Goal: Task Accomplishment & Management: Complete application form

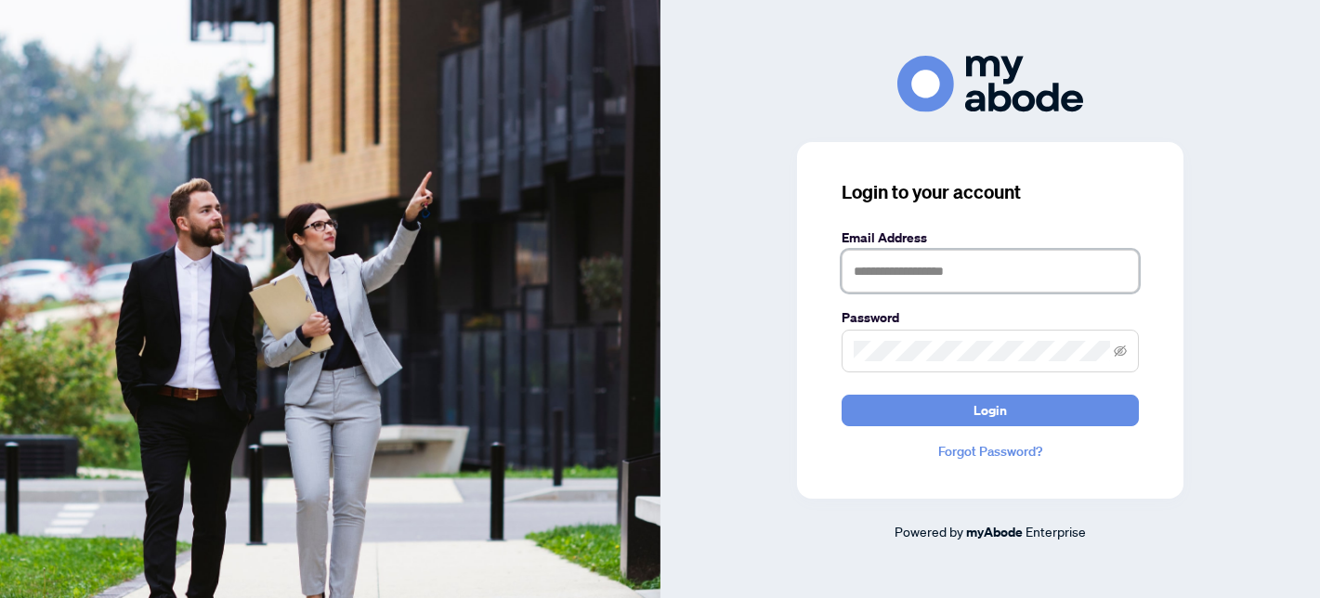
click at [869, 275] on input "text" at bounding box center [989, 271] width 297 height 43
type input "**********"
click at [918, 337] on span at bounding box center [989, 351] width 297 height 43
click at [841, 395] on button "Login" at bounding box center [989, 411] width 297 height 32
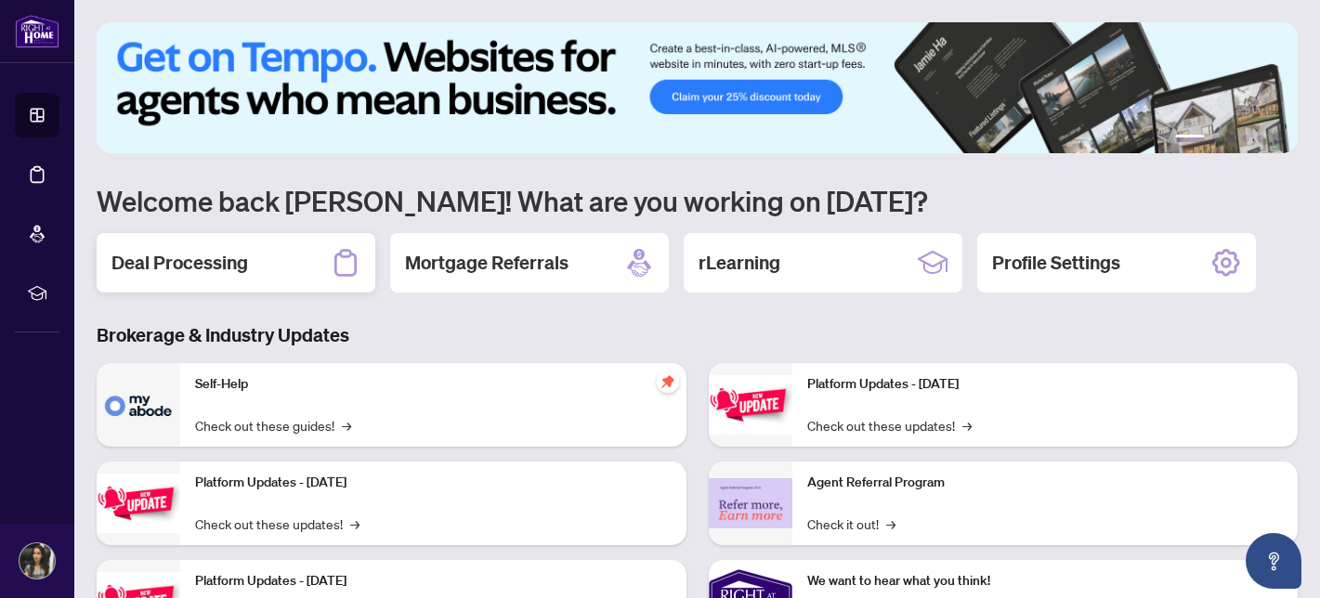
click at [201, 254] on h2 "Deal Processing" at bounding box center [179, 263] width 137 height 26
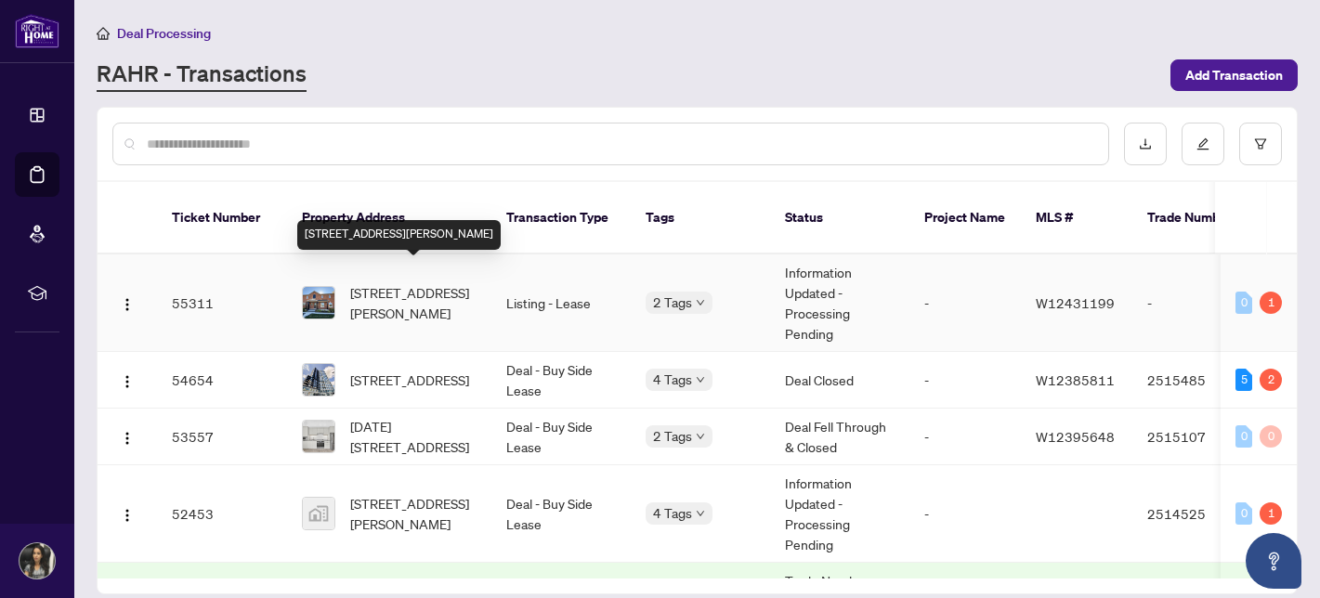
click at [403, 289] on span "[STREET_ADDRESS][PERSON_NAME]" at bounding box center [413, 302] width 126 height 41
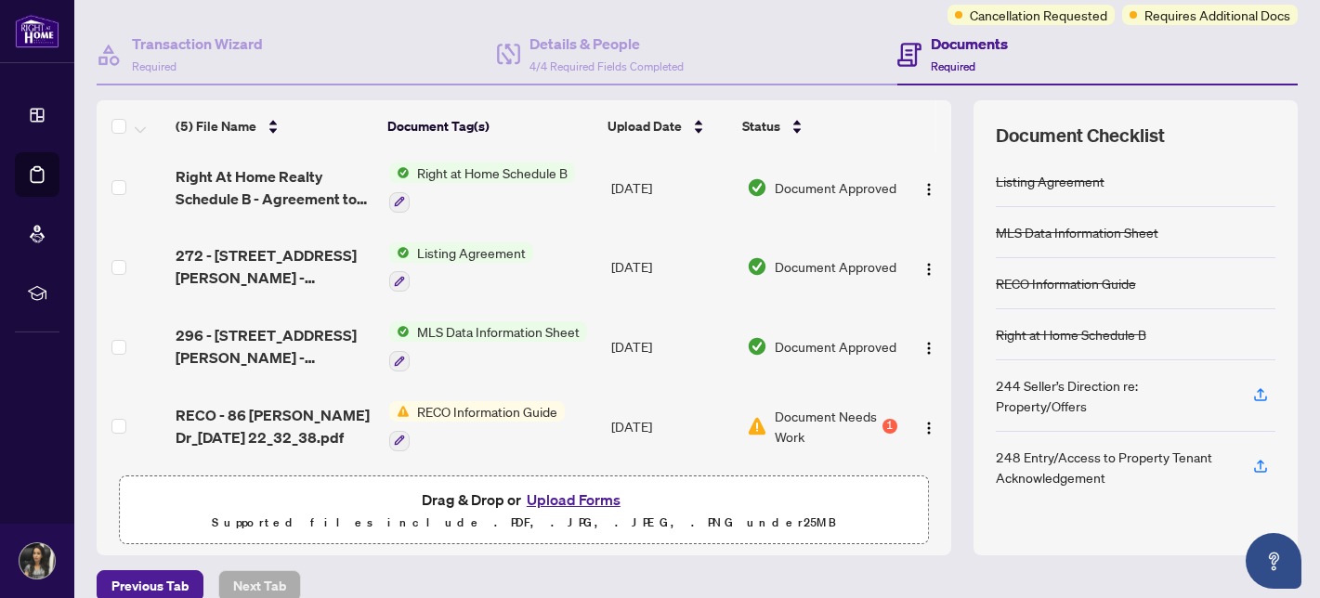
scroll to position [155, 0]
click at [550, 491] on button "Upload Forms" at bounding box center [573, 499] width 105 height 24
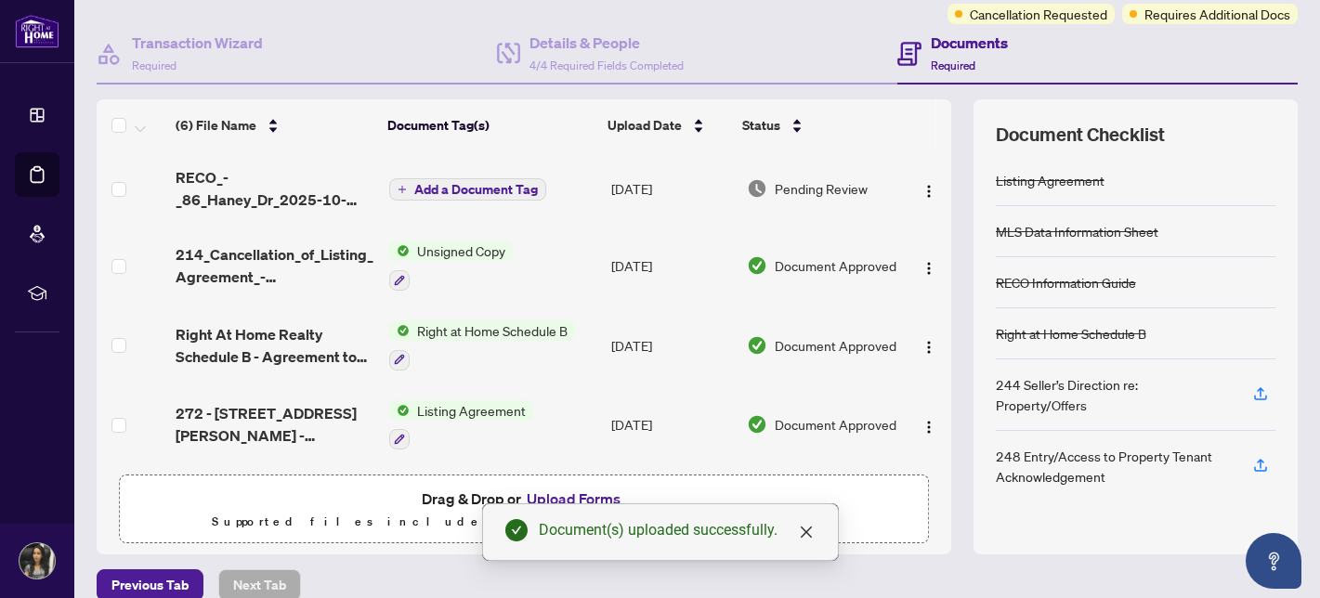
scroll to position [161, 0]
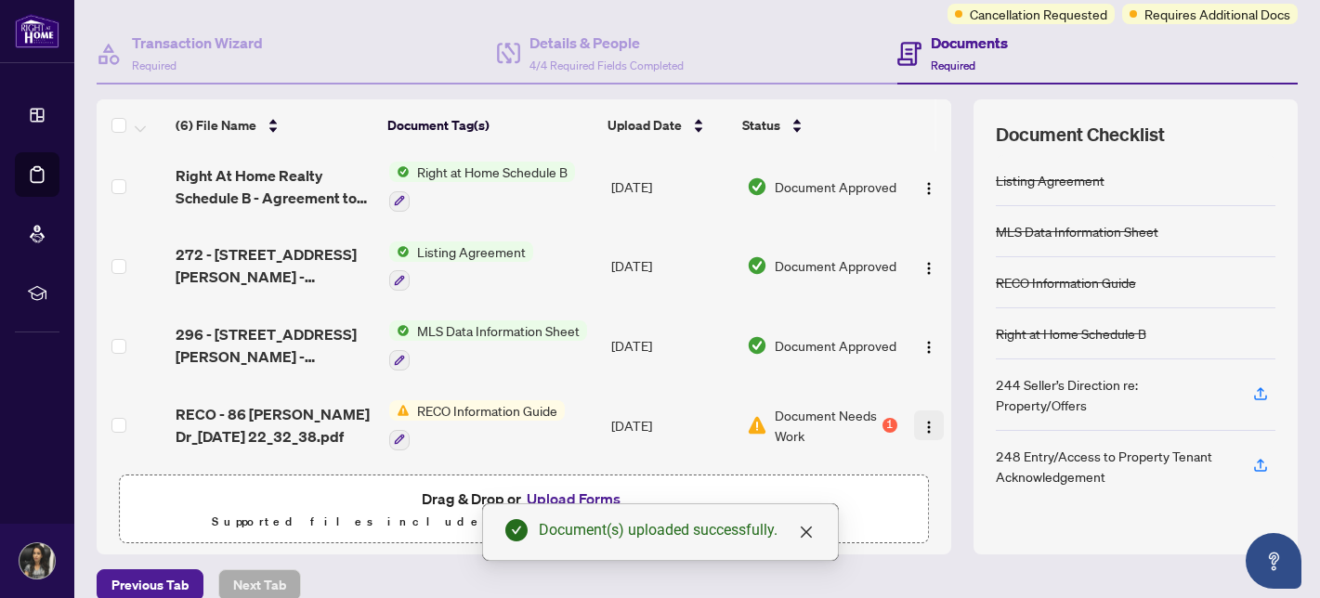
click at [927, 420] on img "button" at bounding box center [928, 427] width 15 height 15
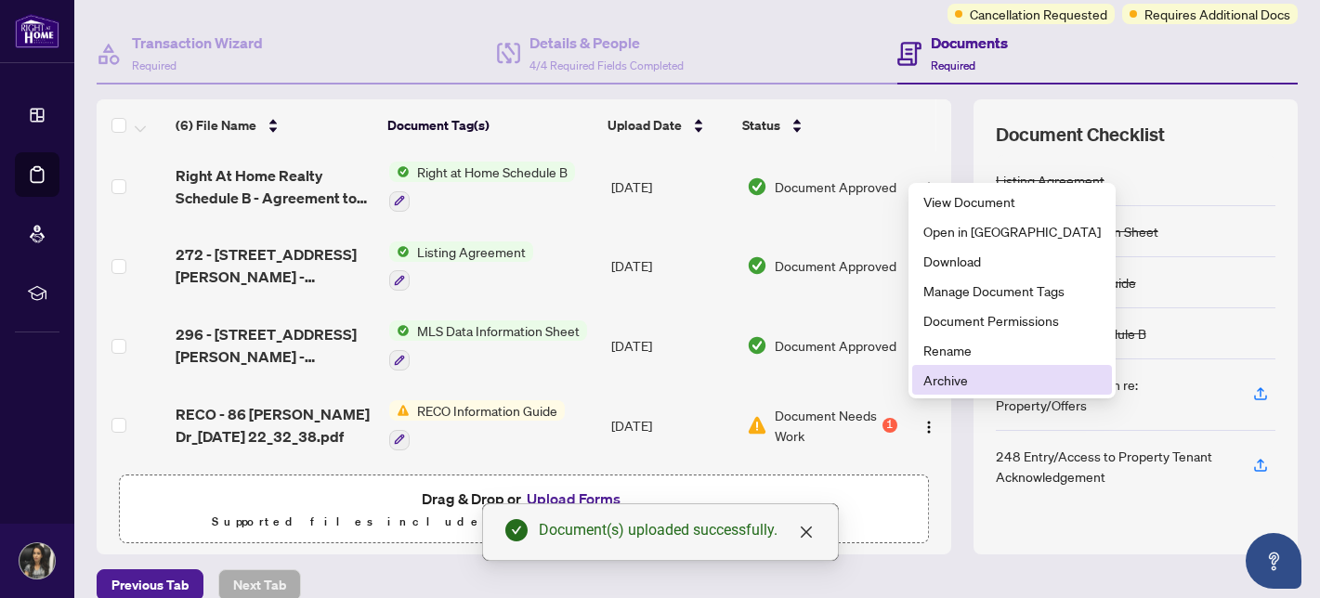
click at [949, 377] on span "Archive" at bounding box center [1011, 380] width 177 height 20
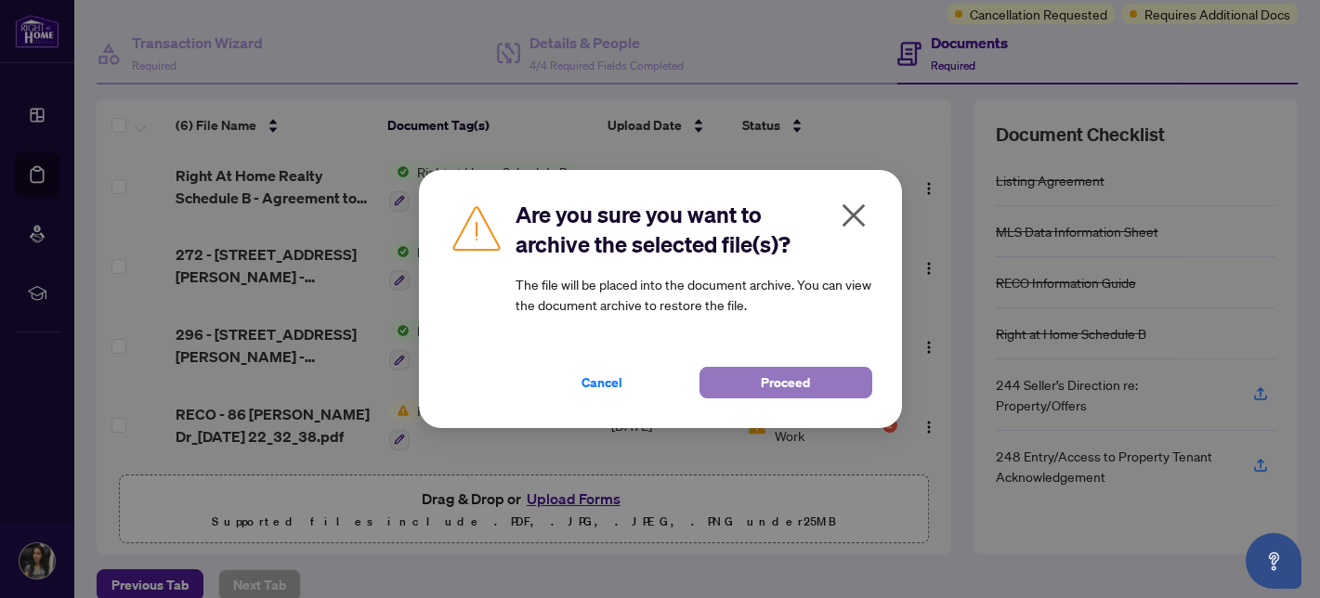
click at [734, 378] on button "Proceed" at bounding box center [785, 383] width 173 height 32
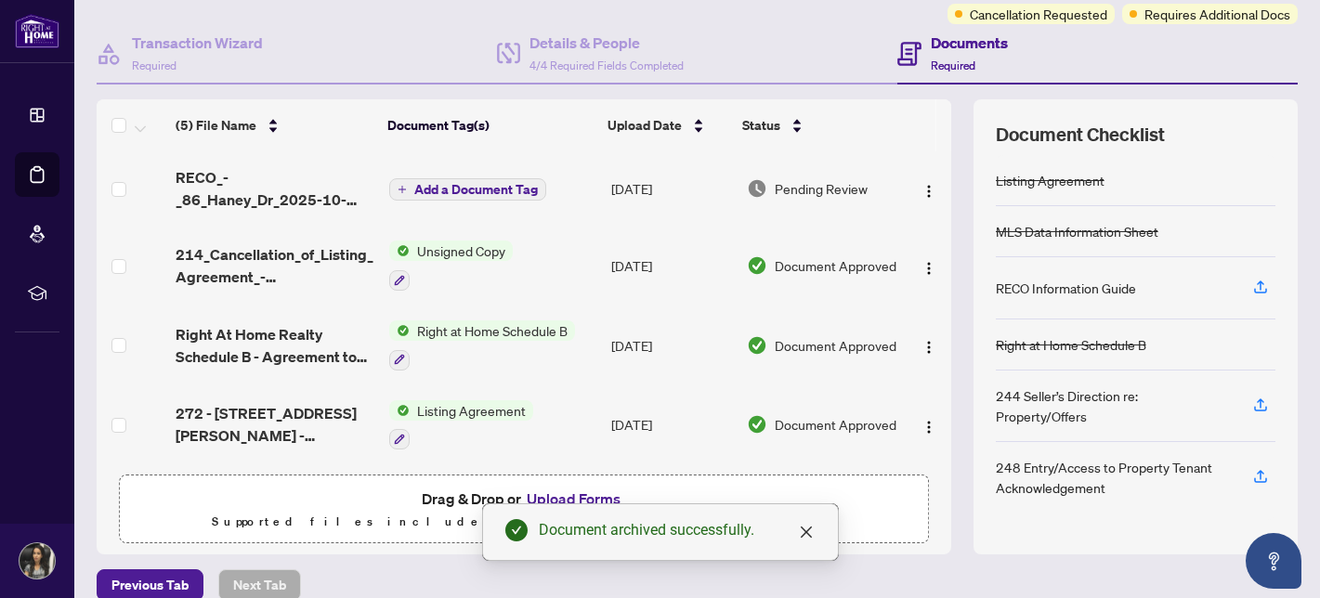
scroll to position [0, 0]
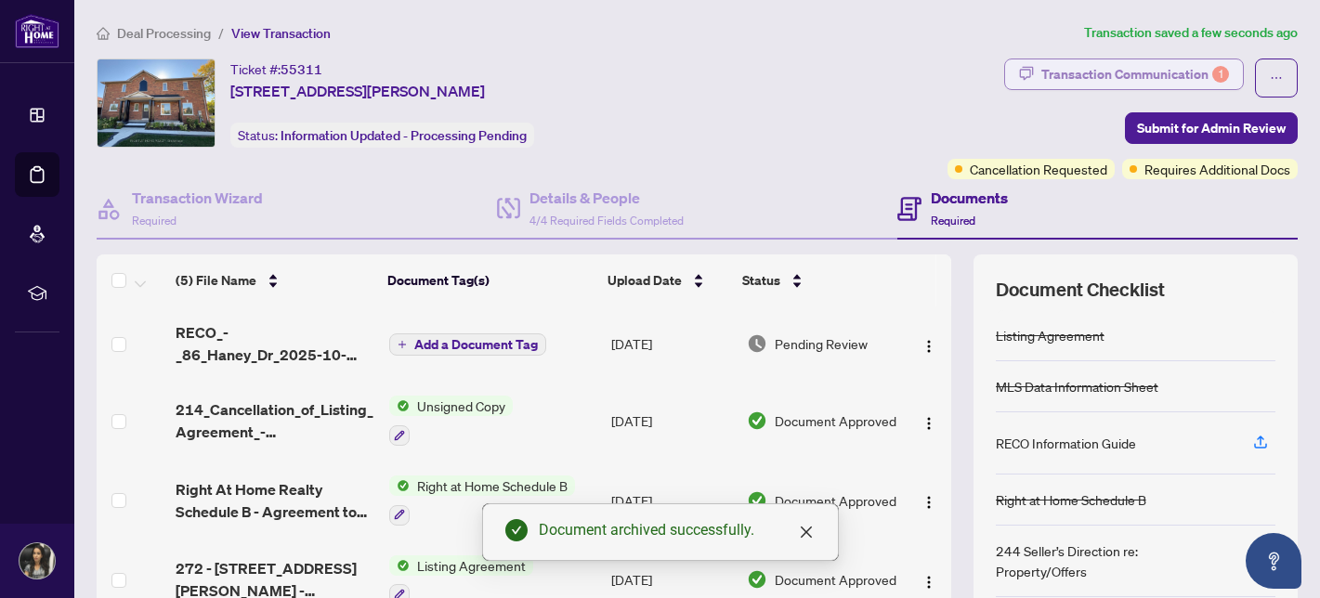
click at [1133, 72] on div "Transaction Communication 1" at bounding box center [1135, 74] width 188 height 30
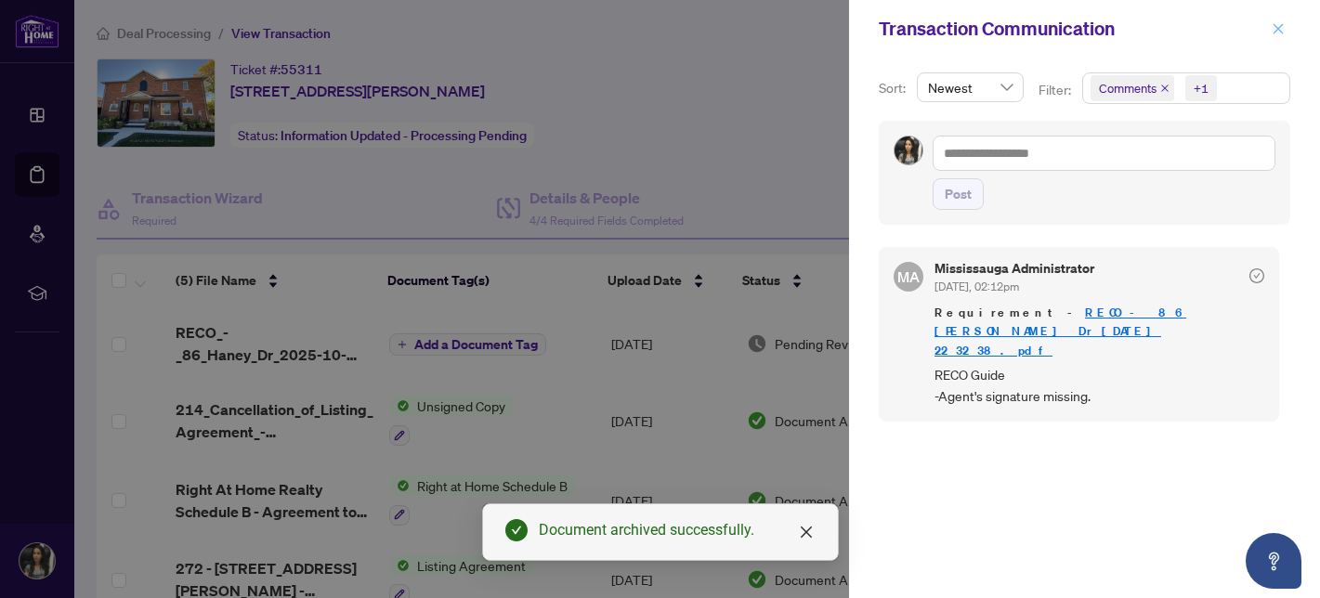
click at [1277, 29] on icon "close" at bounding box center [1278, 28] width 10 height 10
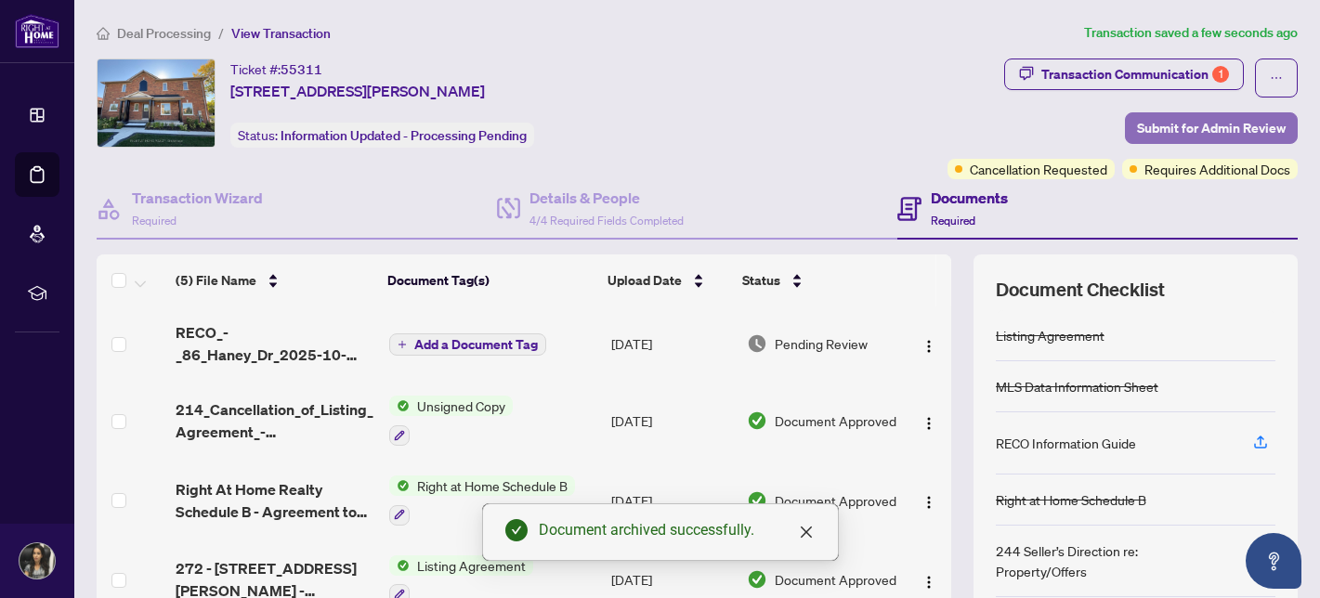
click at [1233, 126] on span "Submit for Admin Review" at bounding box center [1211, 128] width 149 height 30
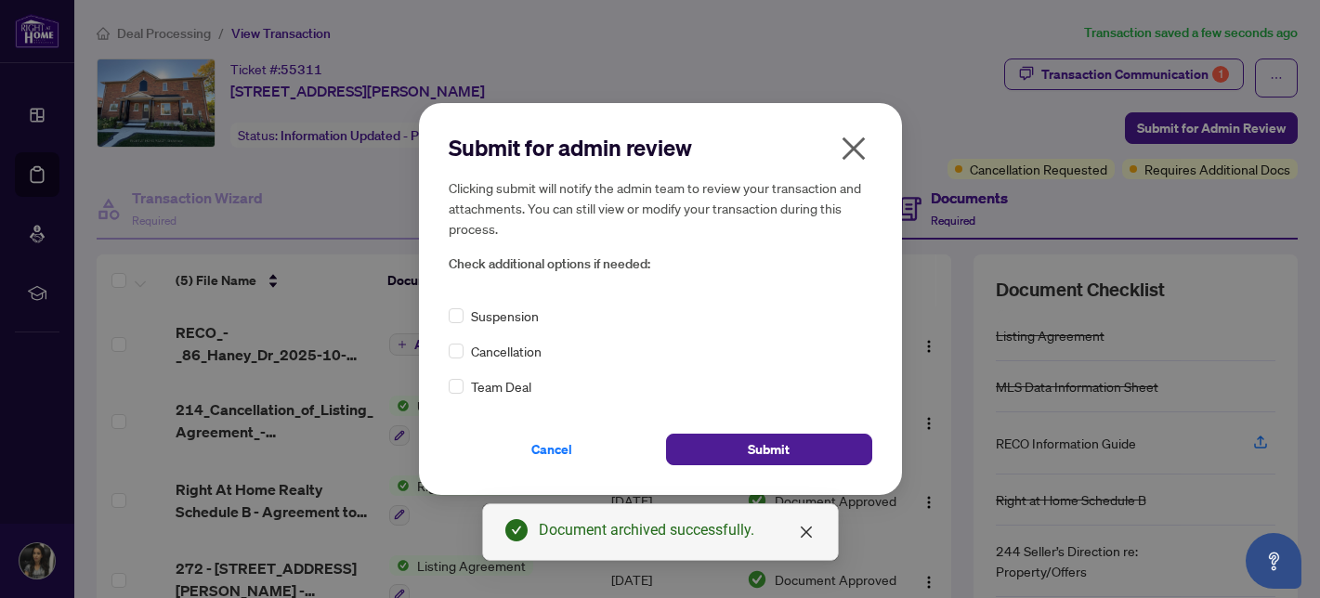
click at [522, 352] on span "Cancellation" at bounding box center [506, 351] width 71 height 20
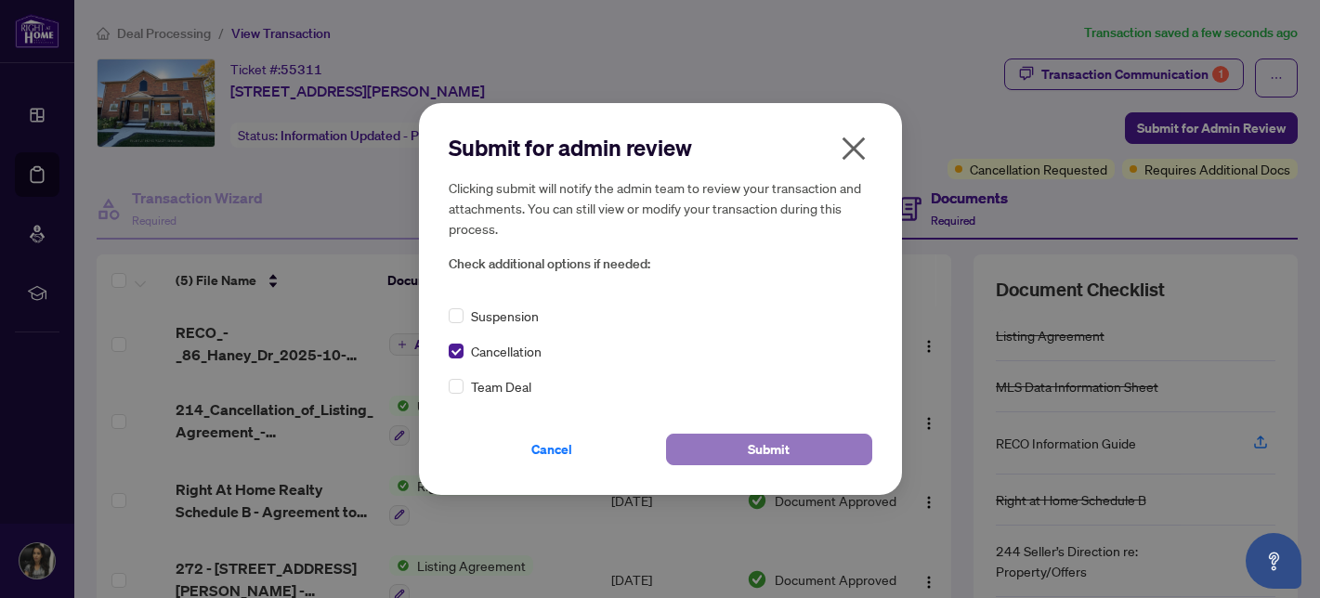
click at [734, 448] on button "Submit" at bounding box center [769, 450] width 206 height 32
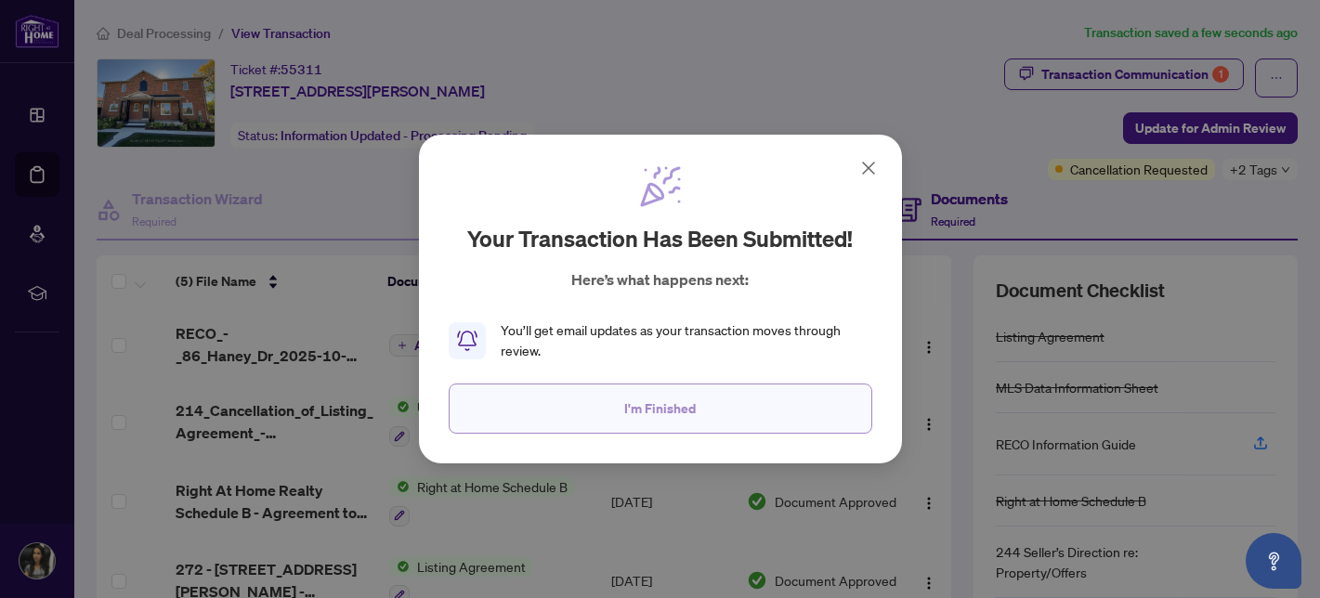
click at [644, 401] on span "I'm Finished" at bounding box center [660, 409] width 72 height 30
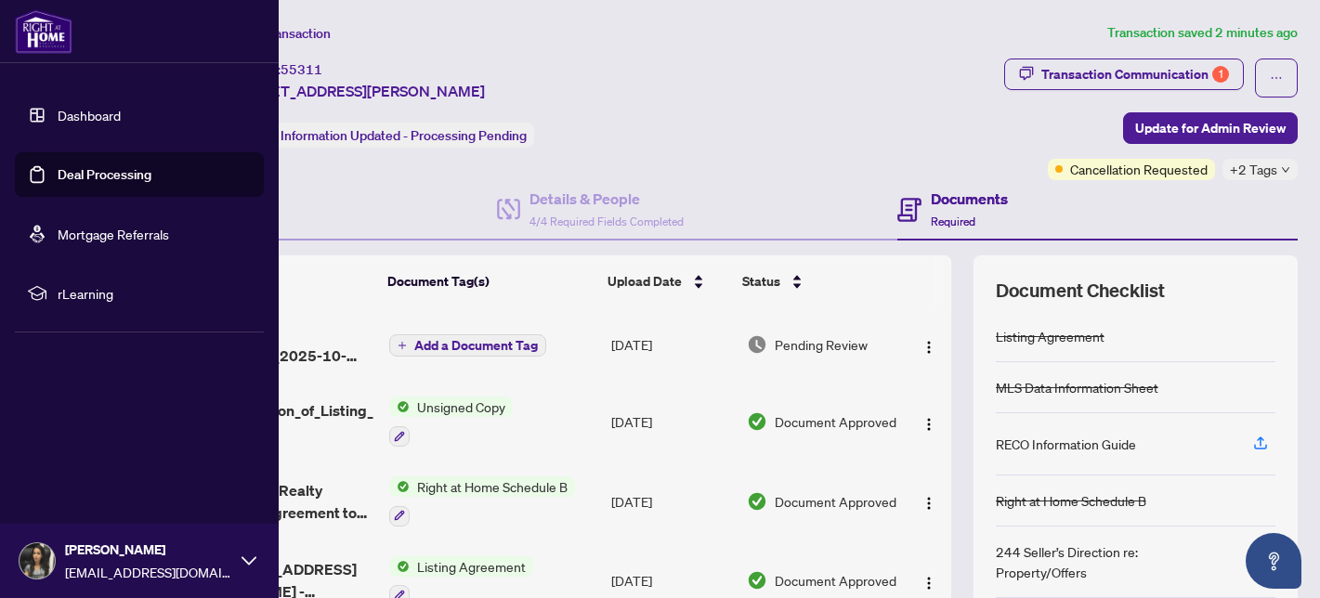
click at [58, 174] on link "Deal Processing" at bounding box center [105, 174] width 94 height 17
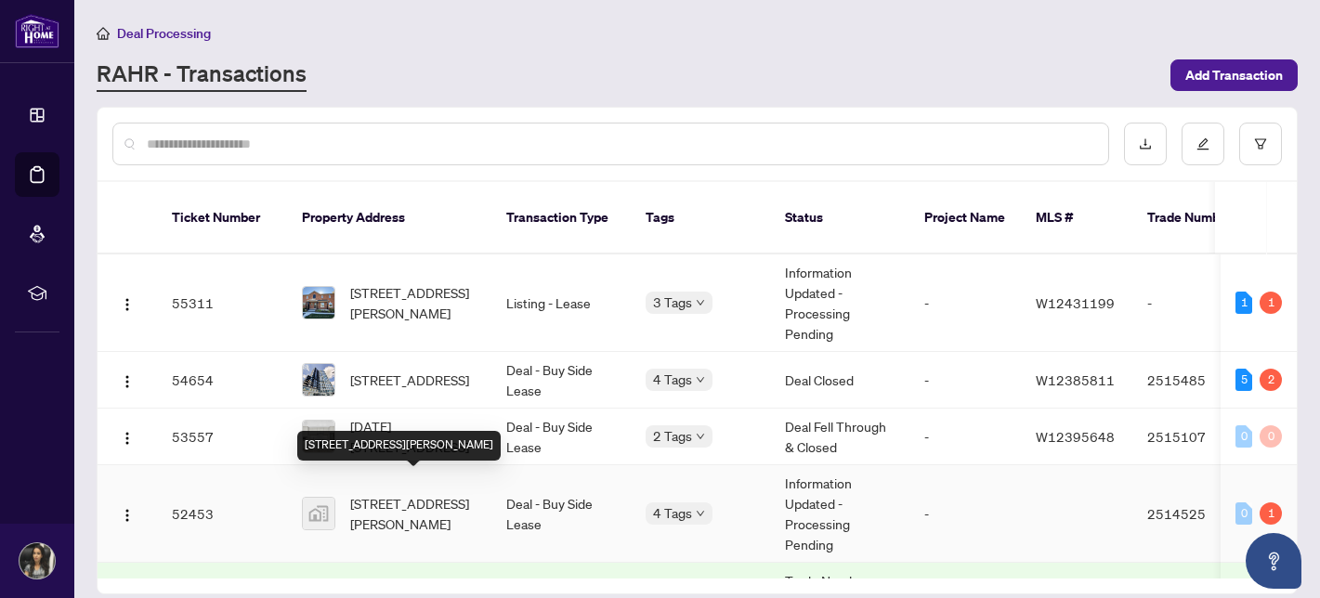
click at [440, 493] on span "711-3240 William Coltson Avenue, Oakville, ON, Canada" at bounding box center [413, 513] width 126 height 41
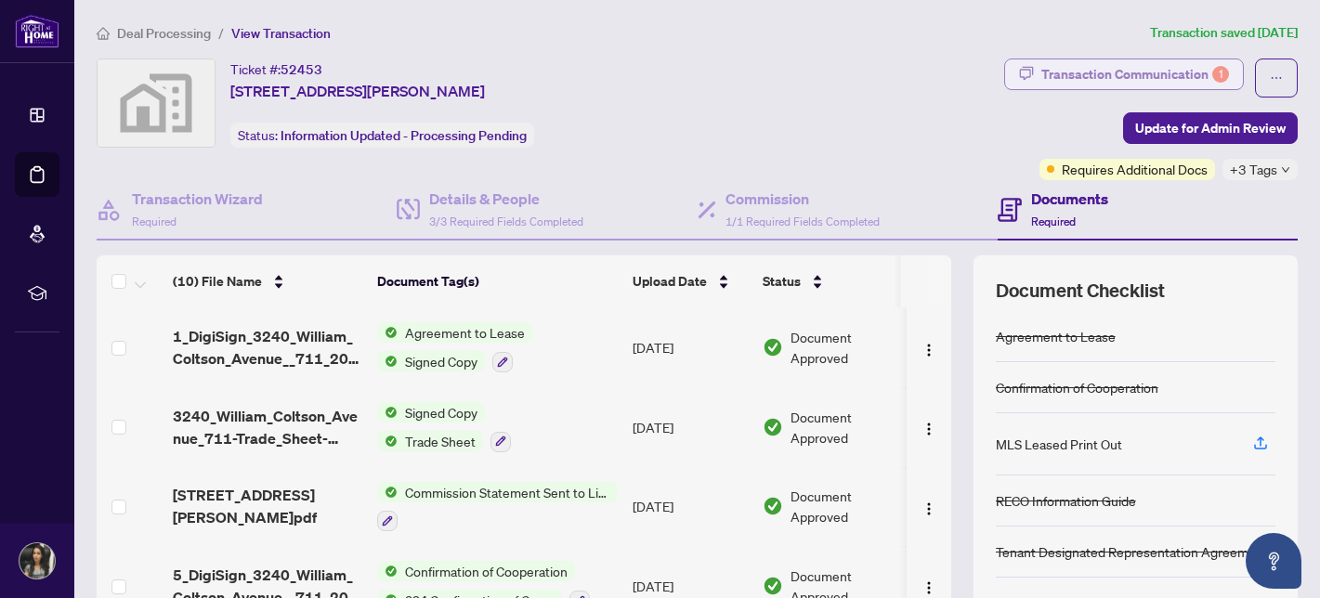
click at [1148, 80] on div "Transaction Communication 1" at bounding box center [1135, 74] width 188 height 30
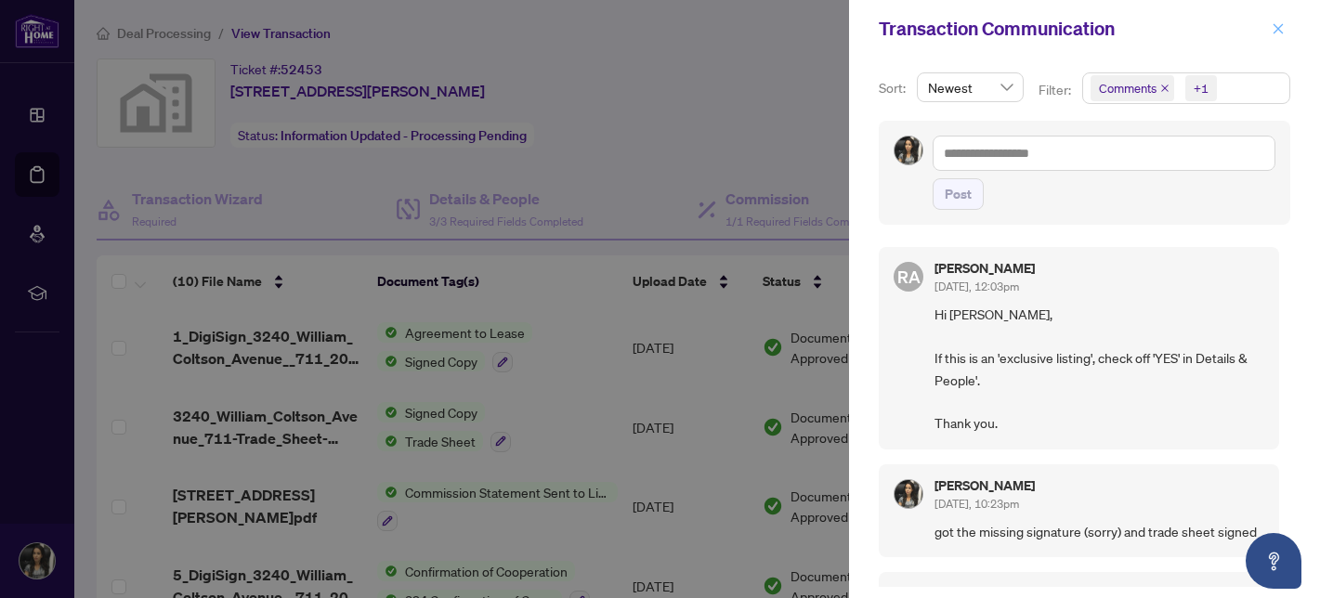
click at [1275, 28] on icon "close" at bounding box center [1277, 28] width 13 height 13
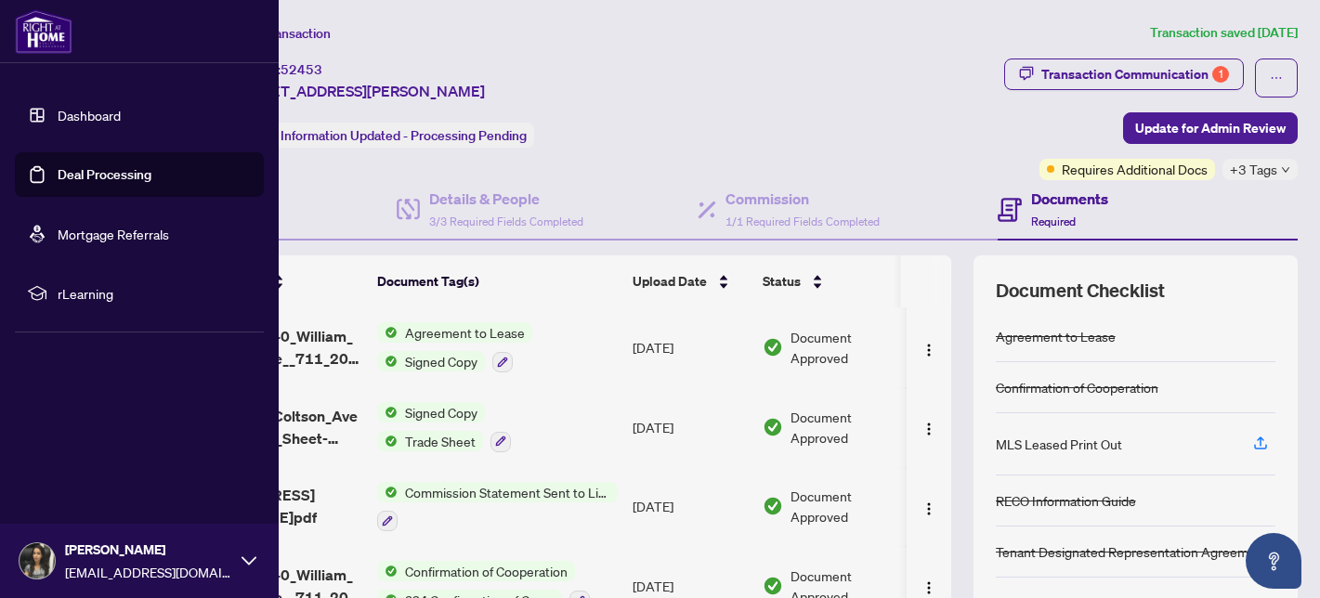
click at [58, 176] on link "Deal Processing" at bounding box center [105, 174] width 94 height 17
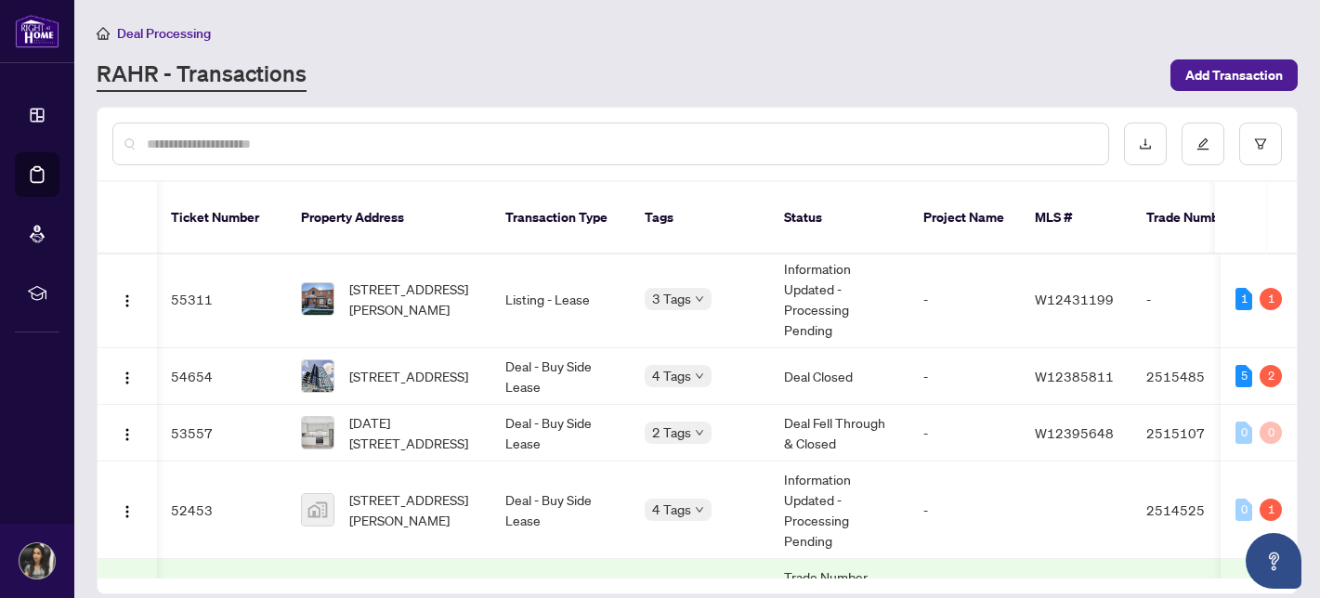
scroll to position [0, 1]
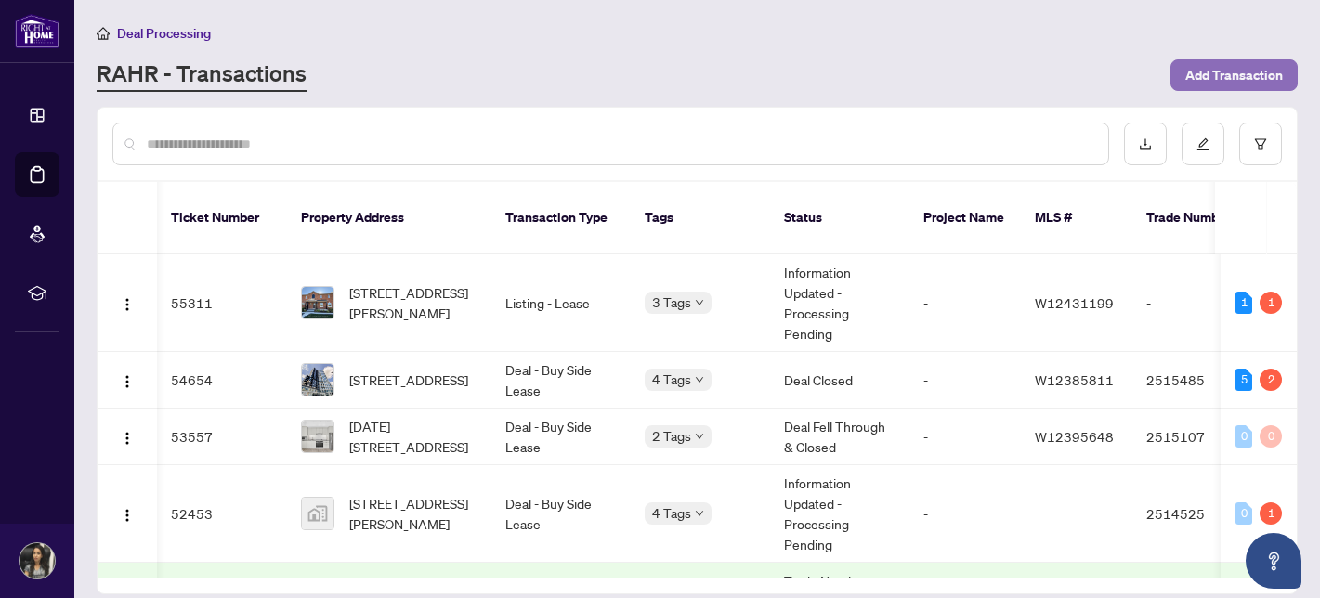
click at [1205, 79] on span "Add Transaction" at bounding box center [1234, 75] width 98 height 30
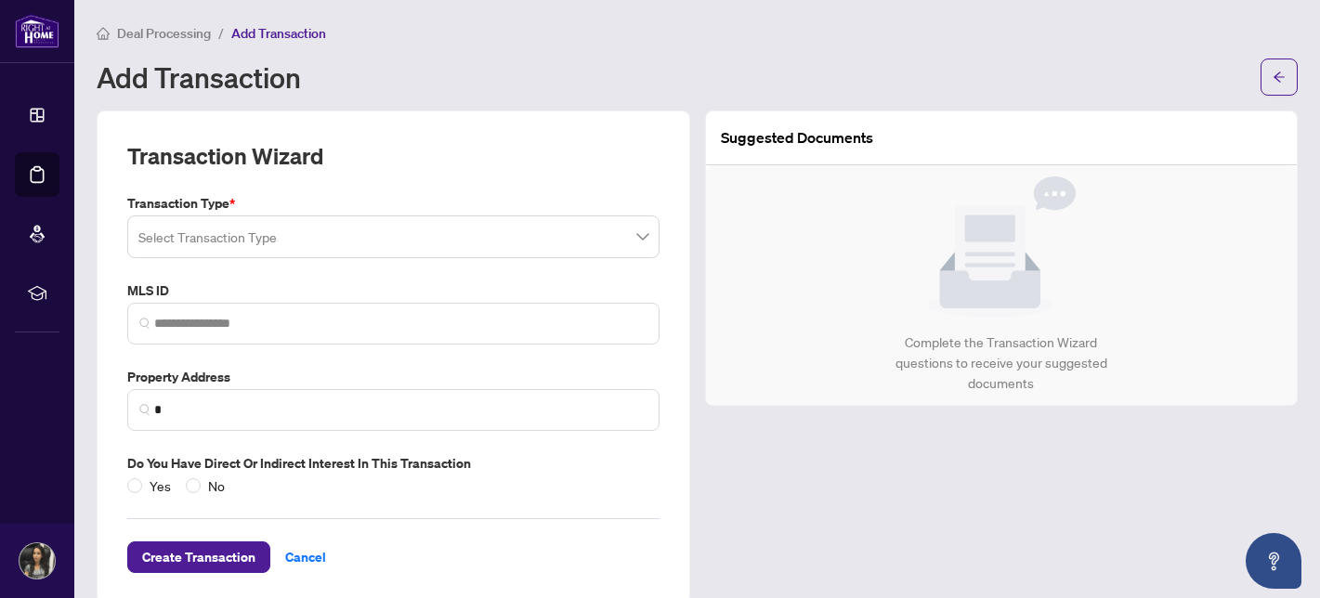
click at [215, 241] on input "search" at bounding box center [384, 239] width 493 height 41
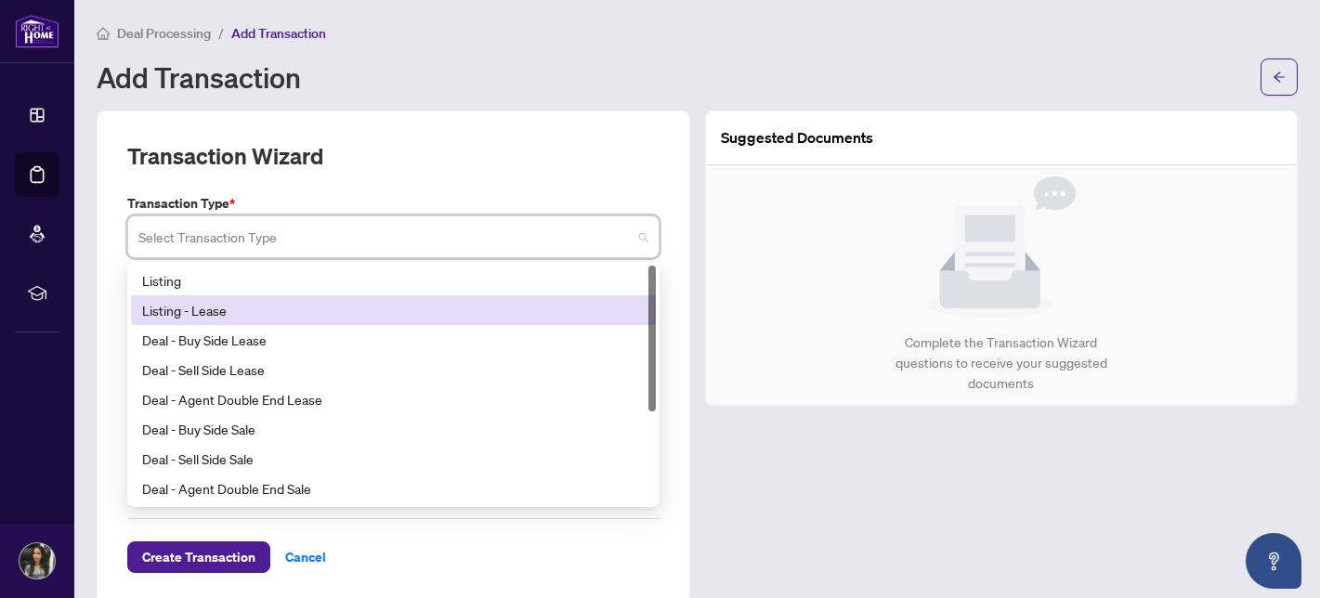
click at [206, 309] on div "Listing - Lease" at bounding box center [393, 310] width 502 height 20
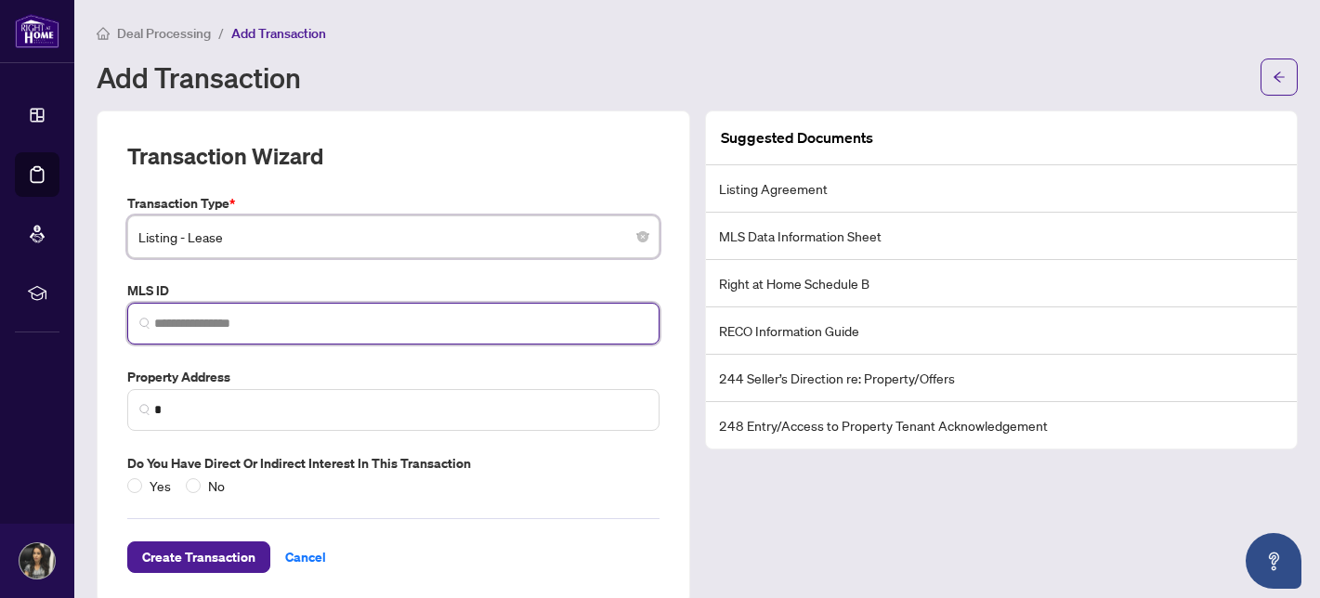
click at [177, 325] on input "search" at bounding box center [400, 324] width 493 height 20
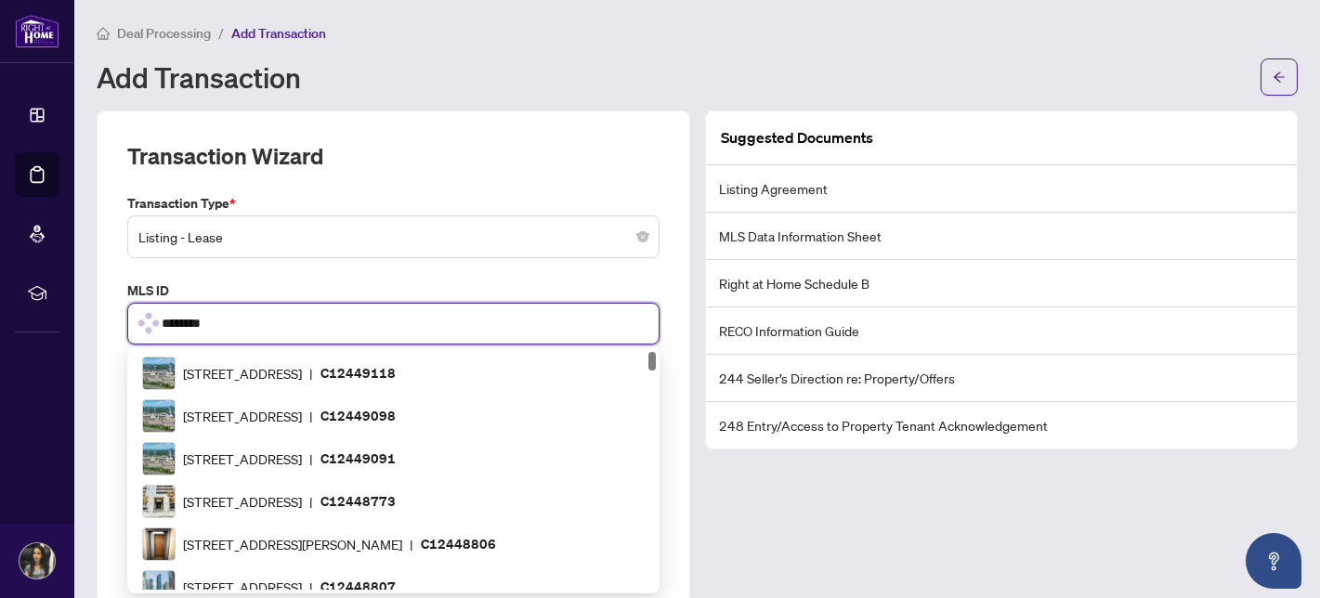
type input "*********"
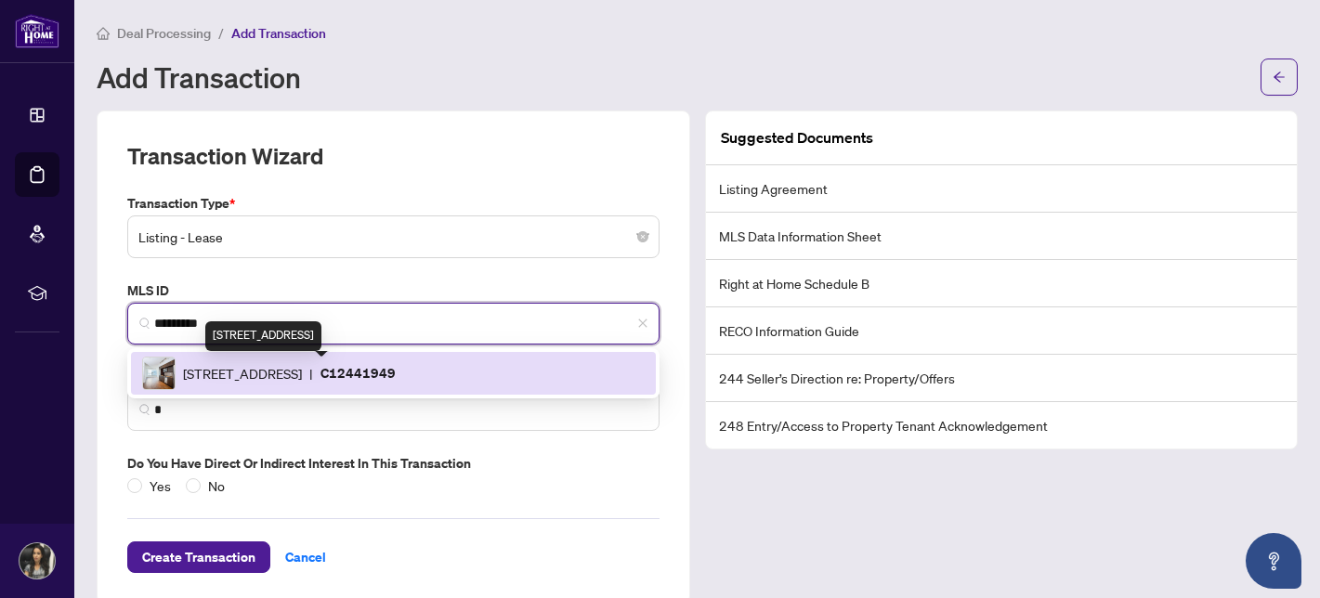
click at [293, 372] on span "10 York St St, Toronto, Ontario M5J 0E1, Canada" at bounding box center [242, 373] width 119 height 20
type input "**********"
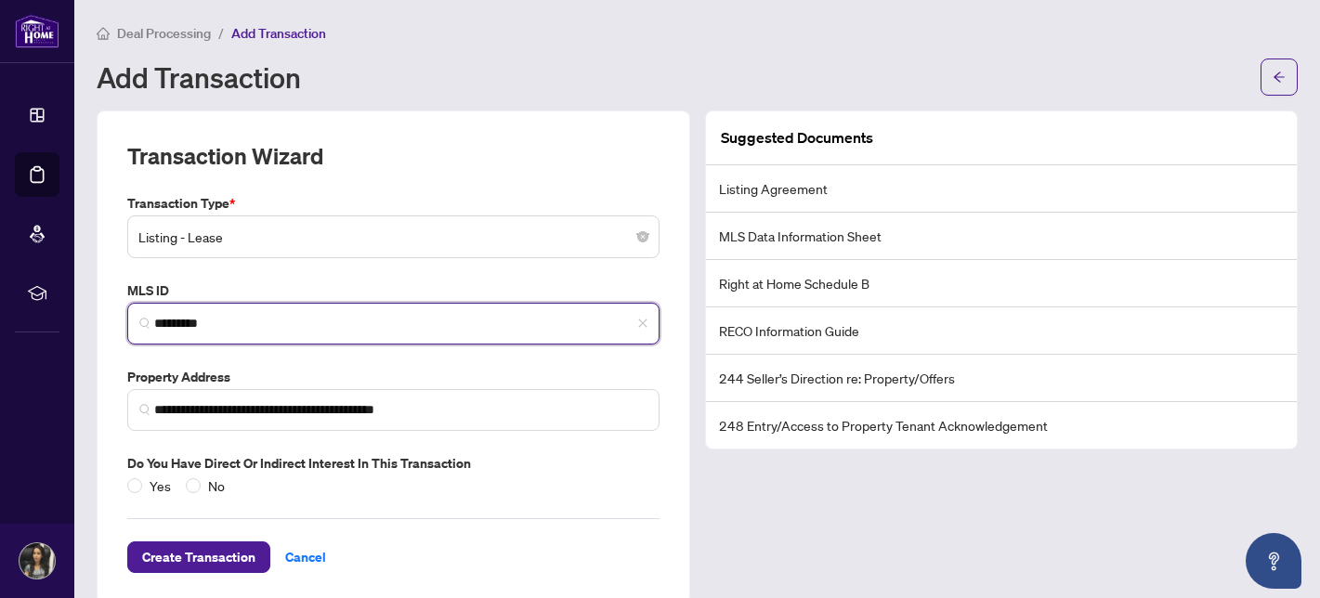
scroll to position [27, 0]
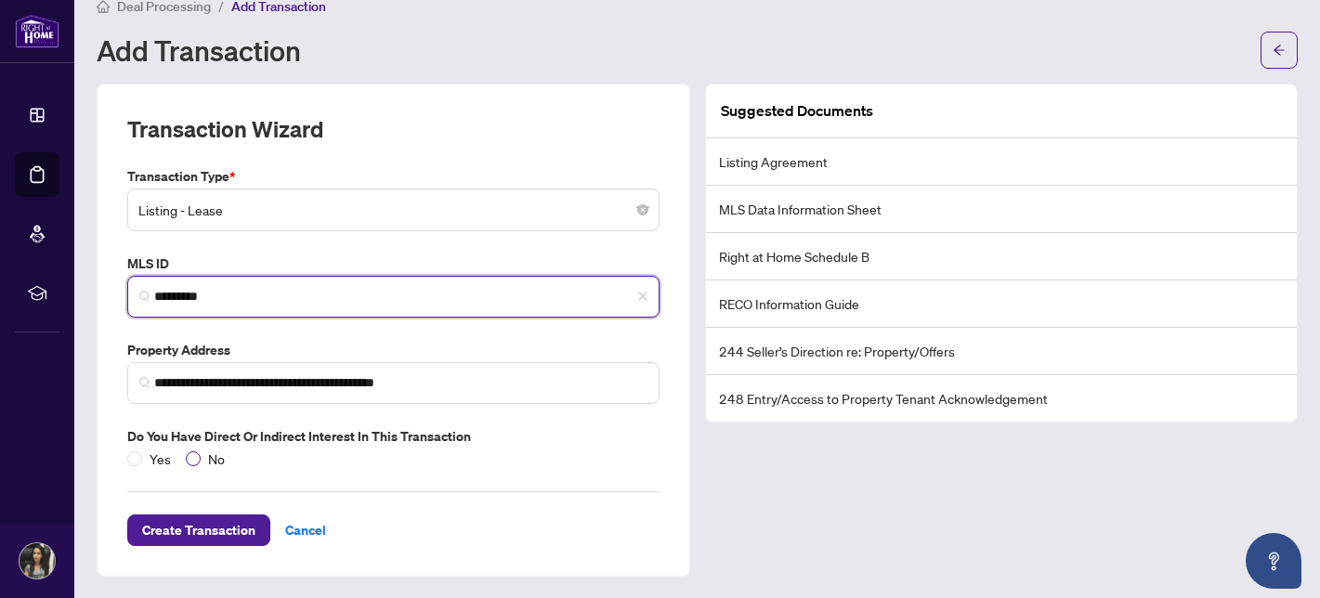
type input "*********"
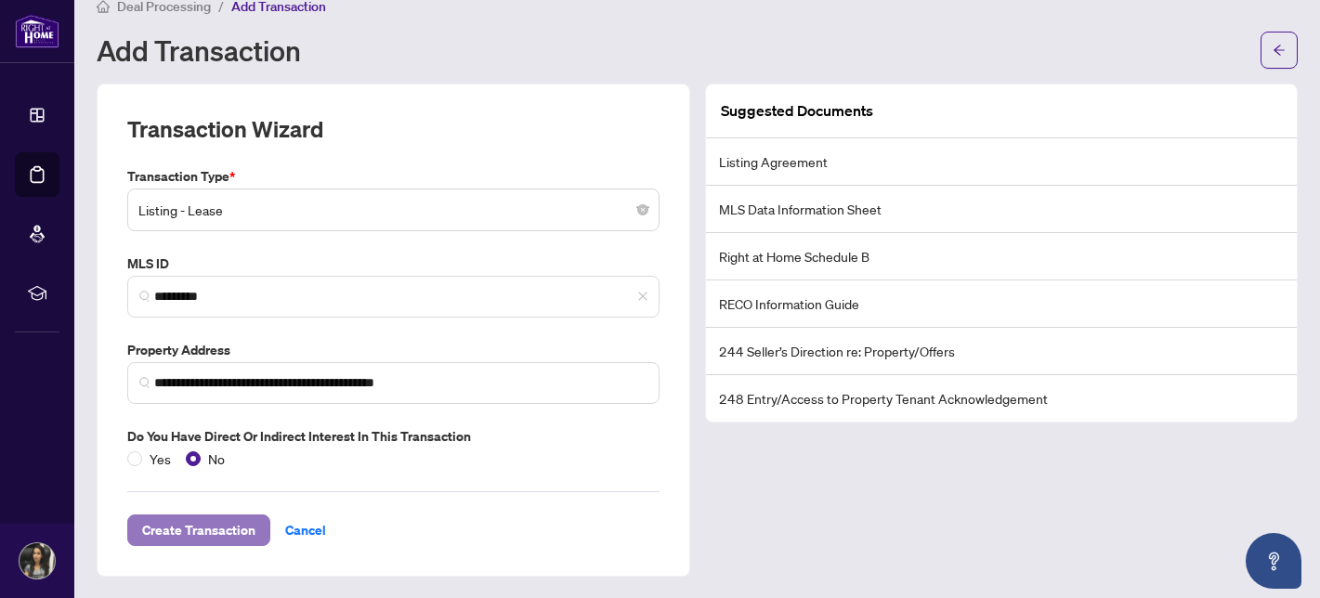
click at [209, 516] on span "Create Transaction" at bounding box center [198, 530] width 113 height 30
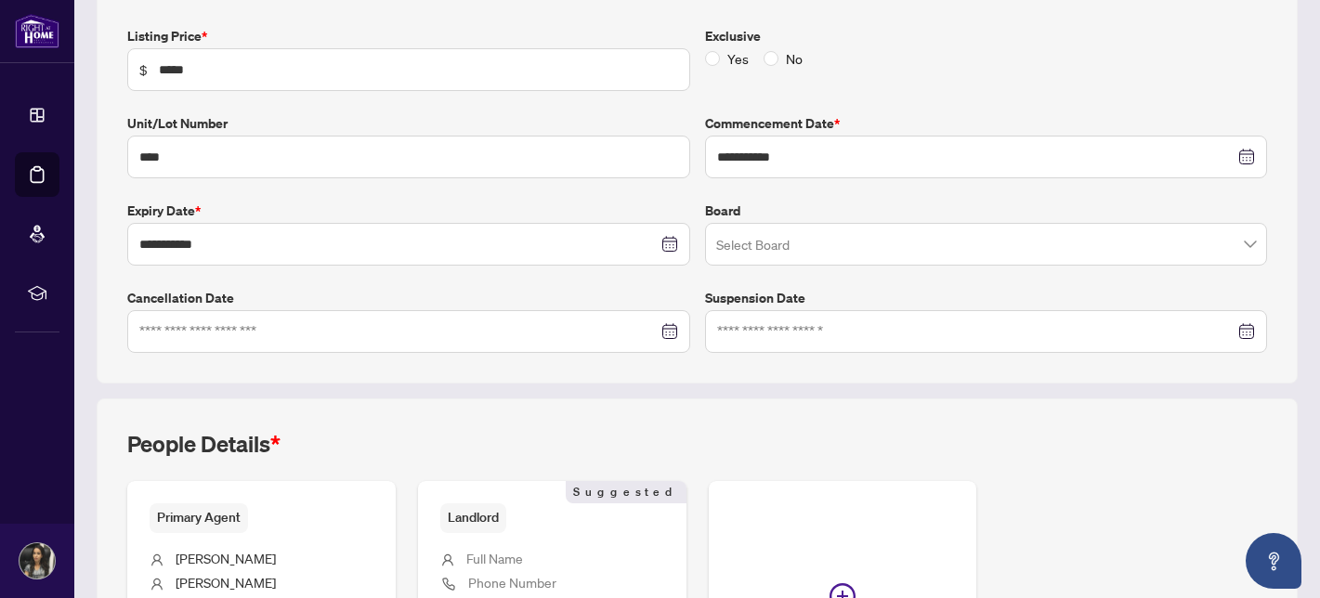
scroll to position [319, 0]
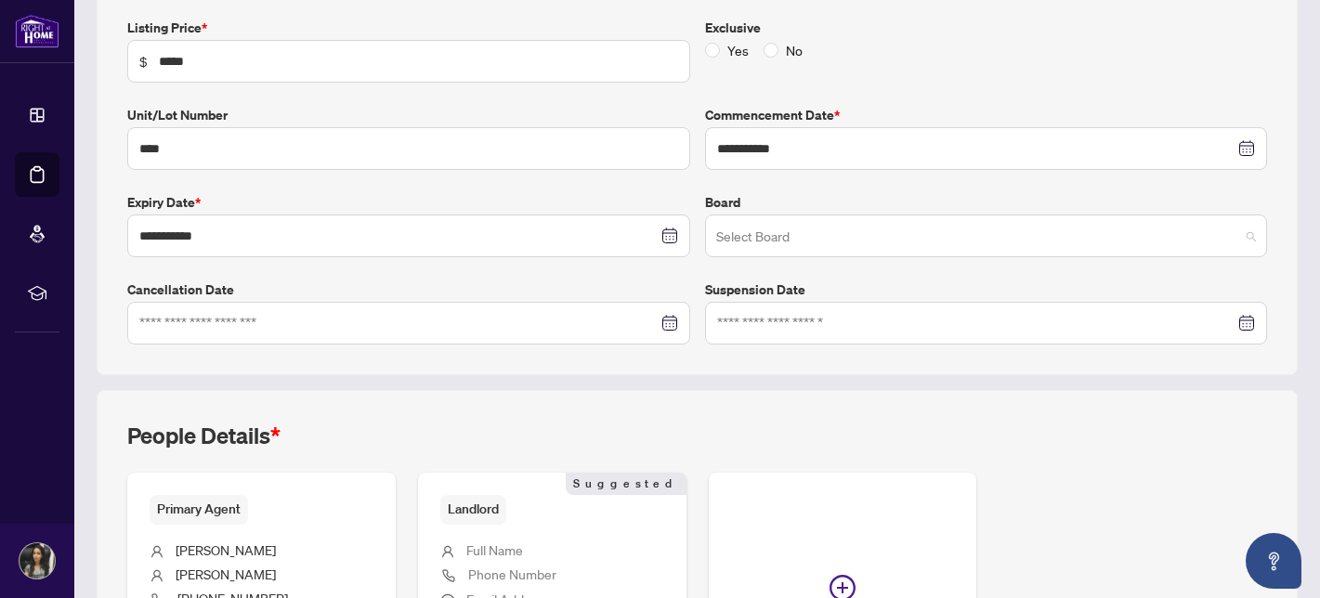
click at [795, 237] on input "search" at bounding box center [978, 238] width 524 height 41
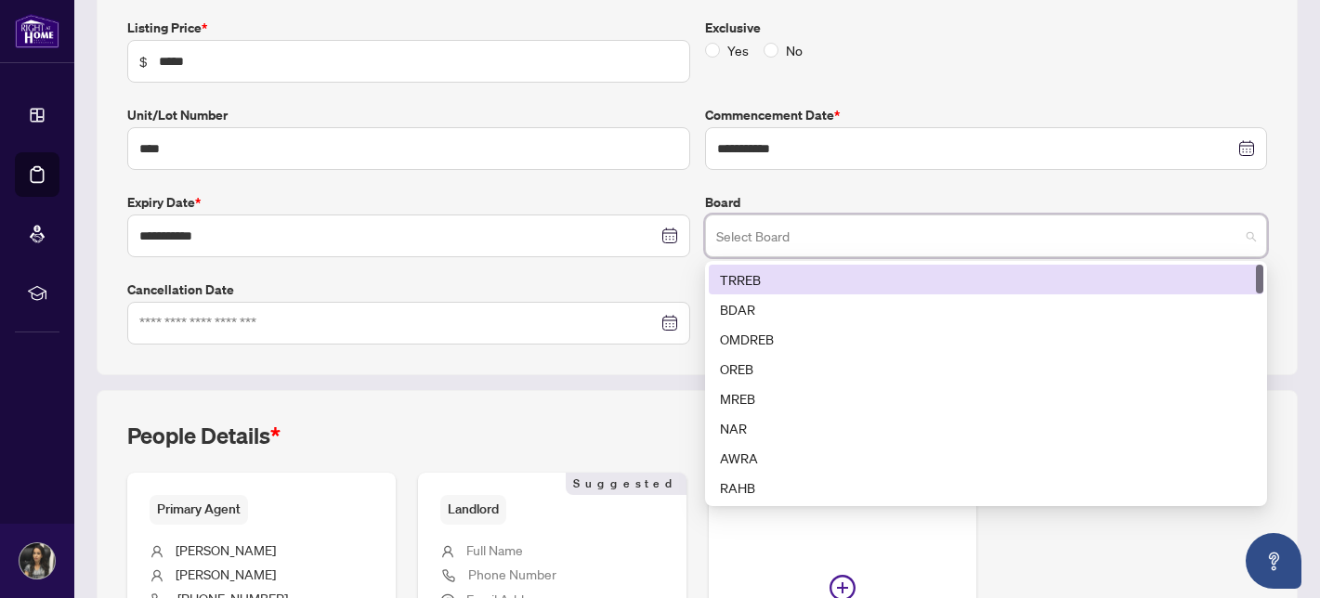
click at [771, 276] on div "TRREB" at bounding box center [986, 279] width 533 height 20
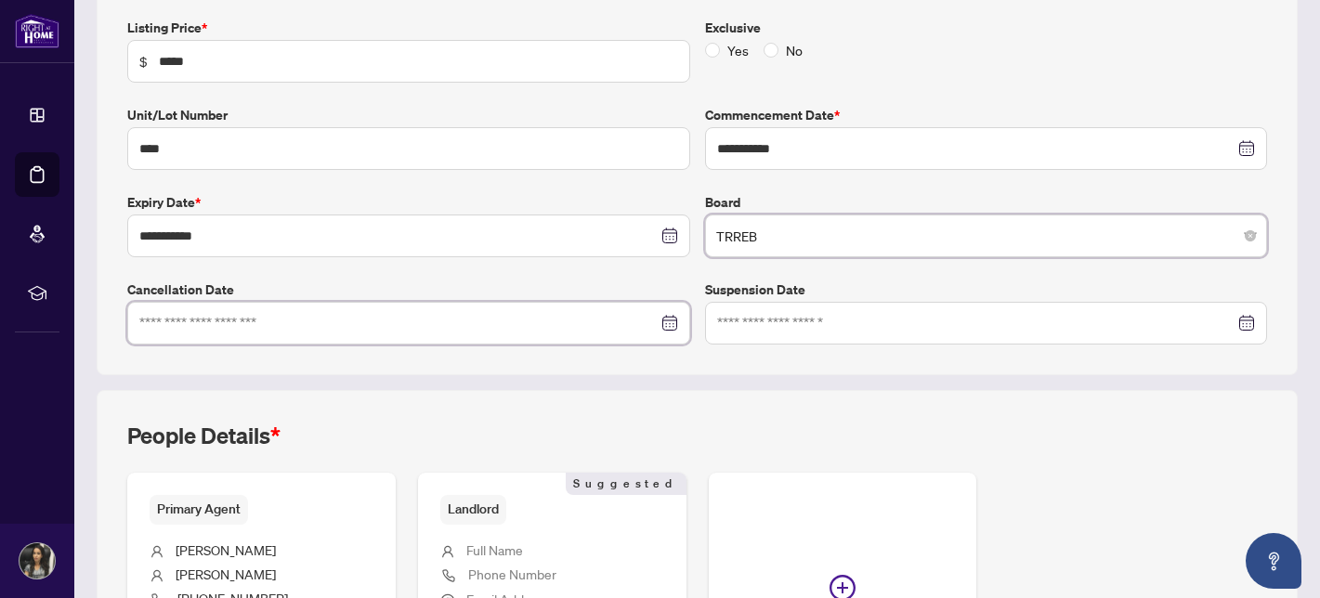
click at [505, 321] on input at bounding box center [398, 323] width 518 height 20
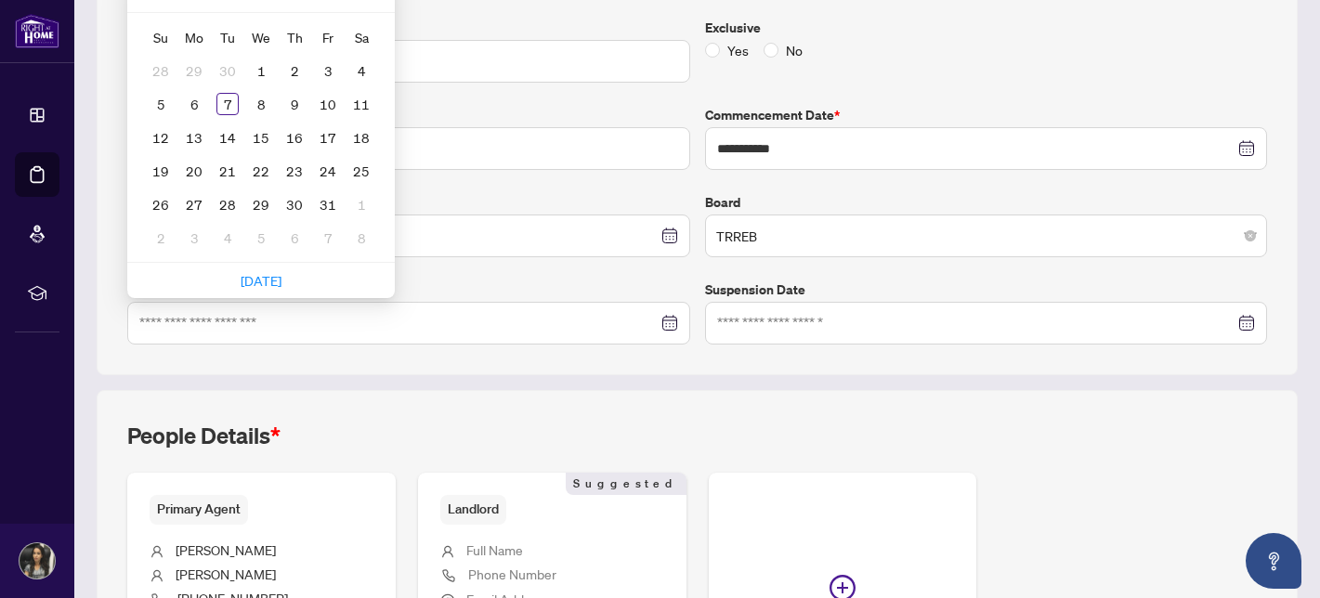
click at [477, 275] on div "**********" at bounding box center [697, 181] width 1154 height 327
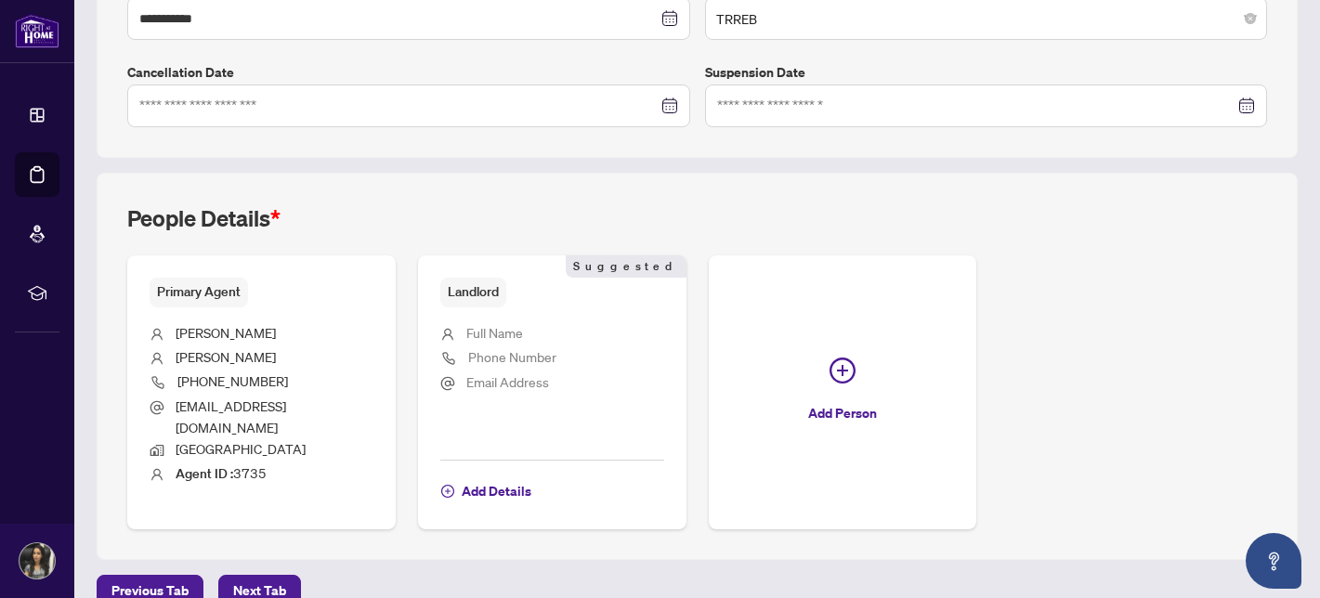
scroll to position [547, 0]
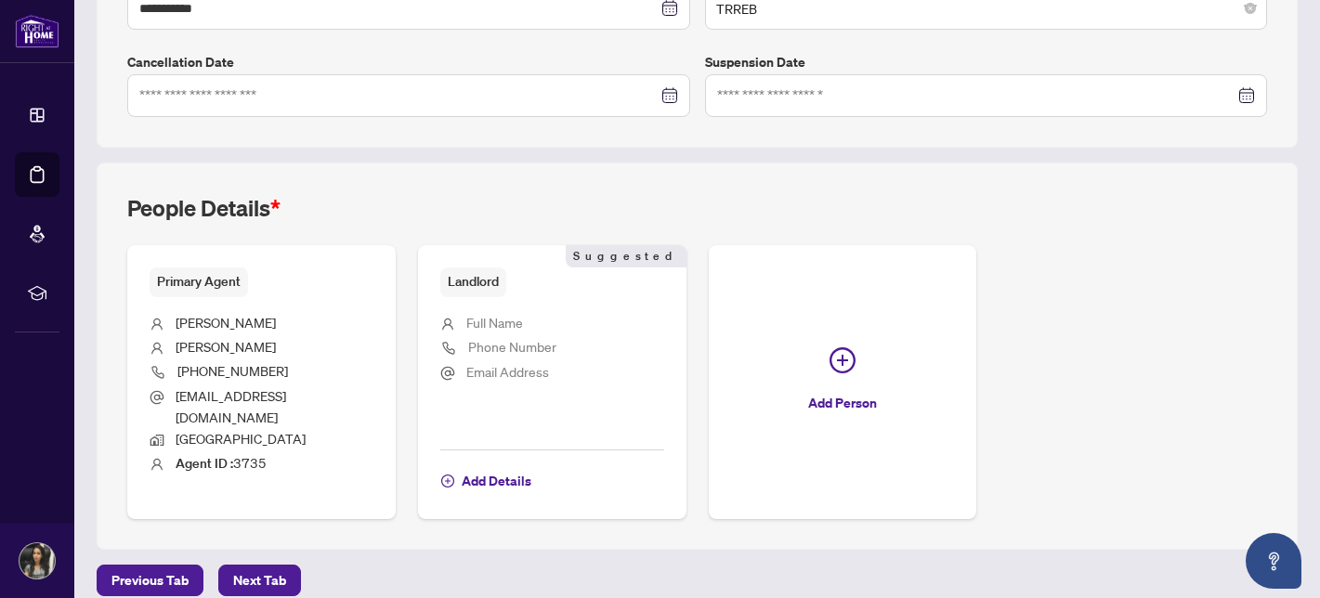
click at [506, 330] on span "Full Name" at bounding box center [494, 322] width 57 height 21
click at [503, 318] on span "Full Name" at bounding box center [494, 322] width 57 height 17
click at [492, 466] on span "Add Details" at bounding box center [497, 481] width 70 height 30
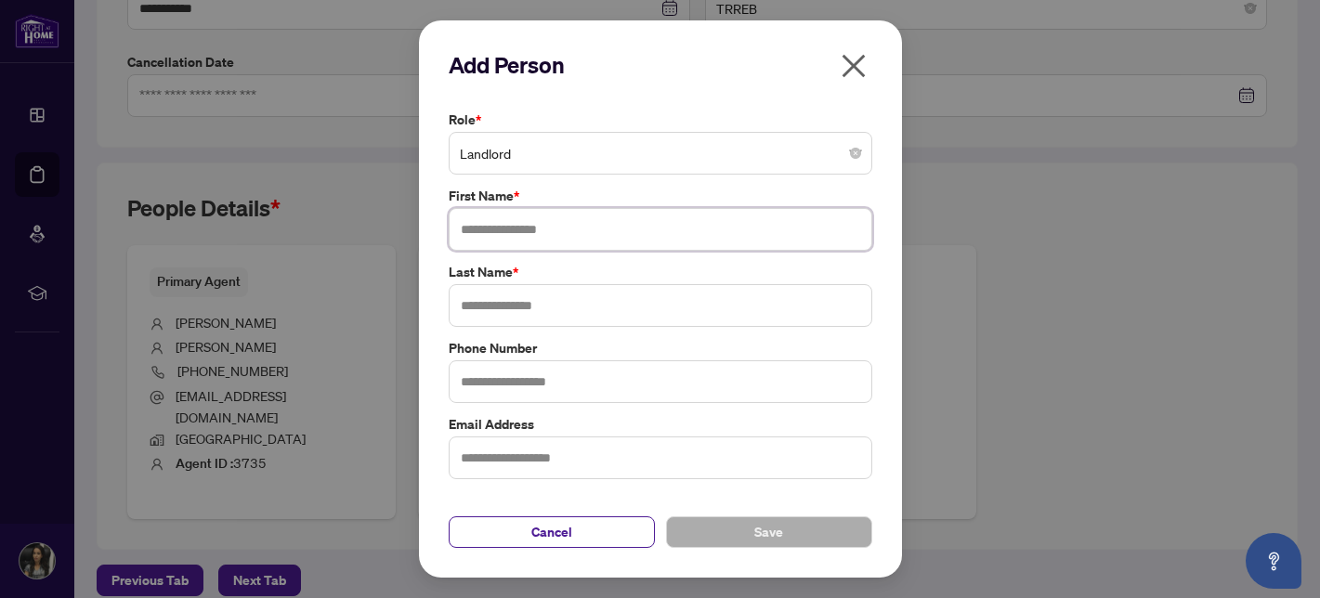
click at [519, 228] on input "text" at bounding box center [660, 229] width 423 height 43
type input "****"
click at [532, 291] on input "text" at bounding box center [660, 305] width 423 height 43
type input "*****"
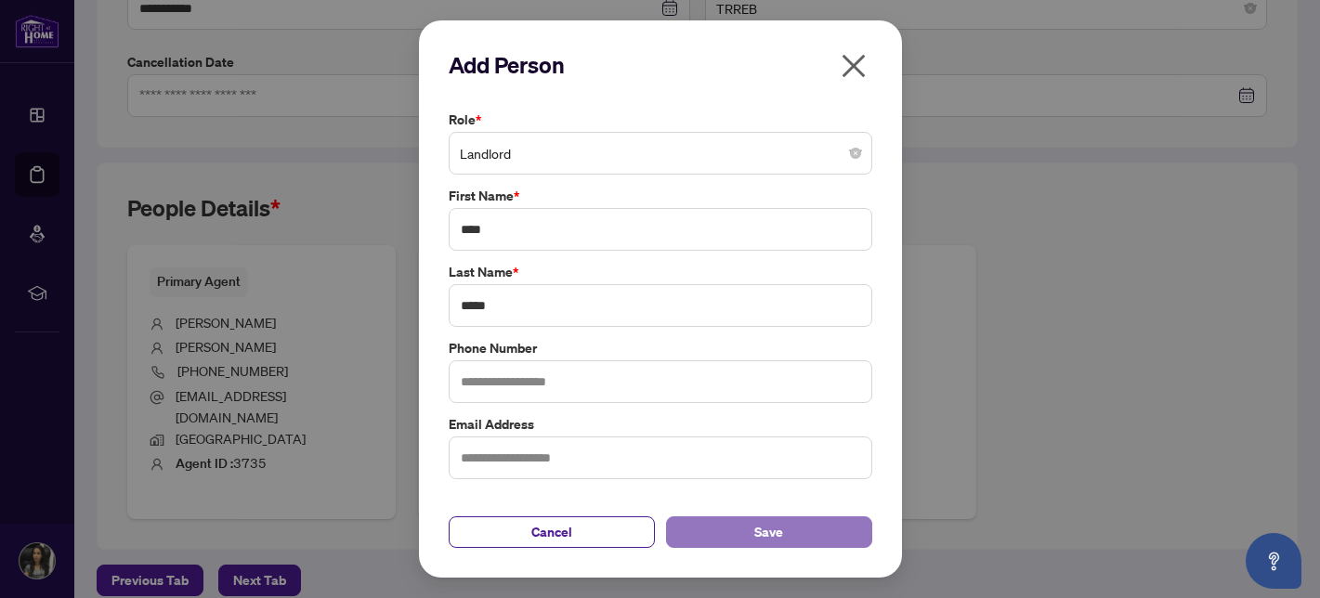
click at [772, 537] on span "Save" at bounding box center [768, 532] width 29 height 30
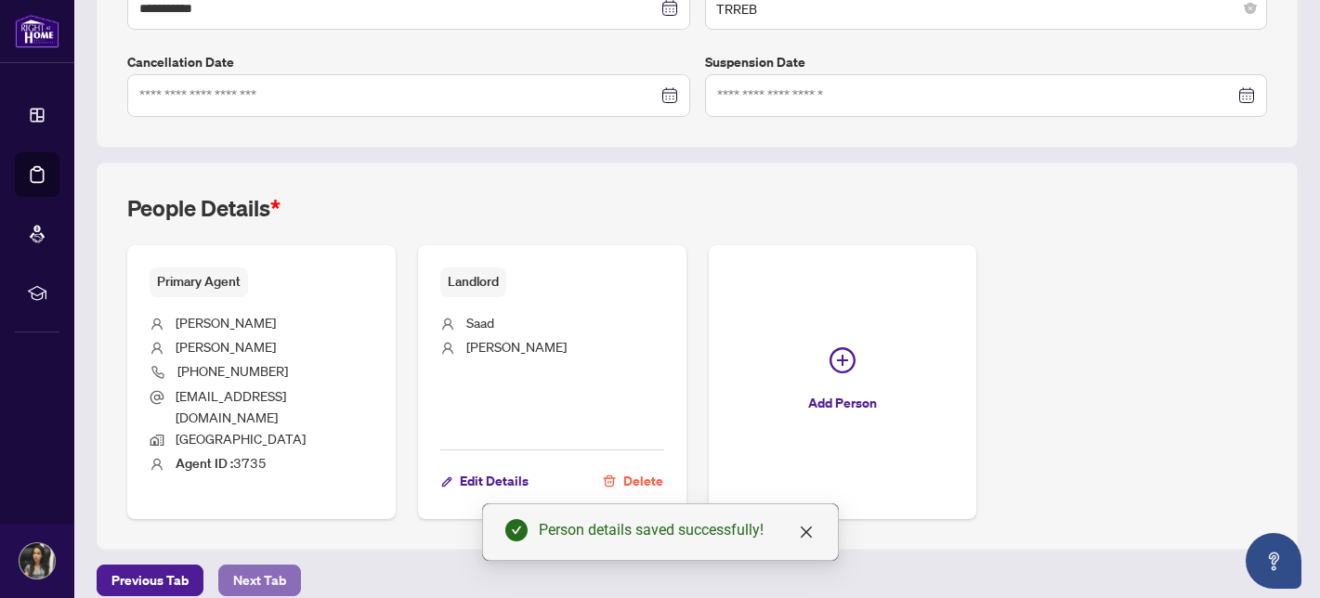
click at [256, 566] on span "Next Tab" at bounding box center [259, 581] width 53 height 30
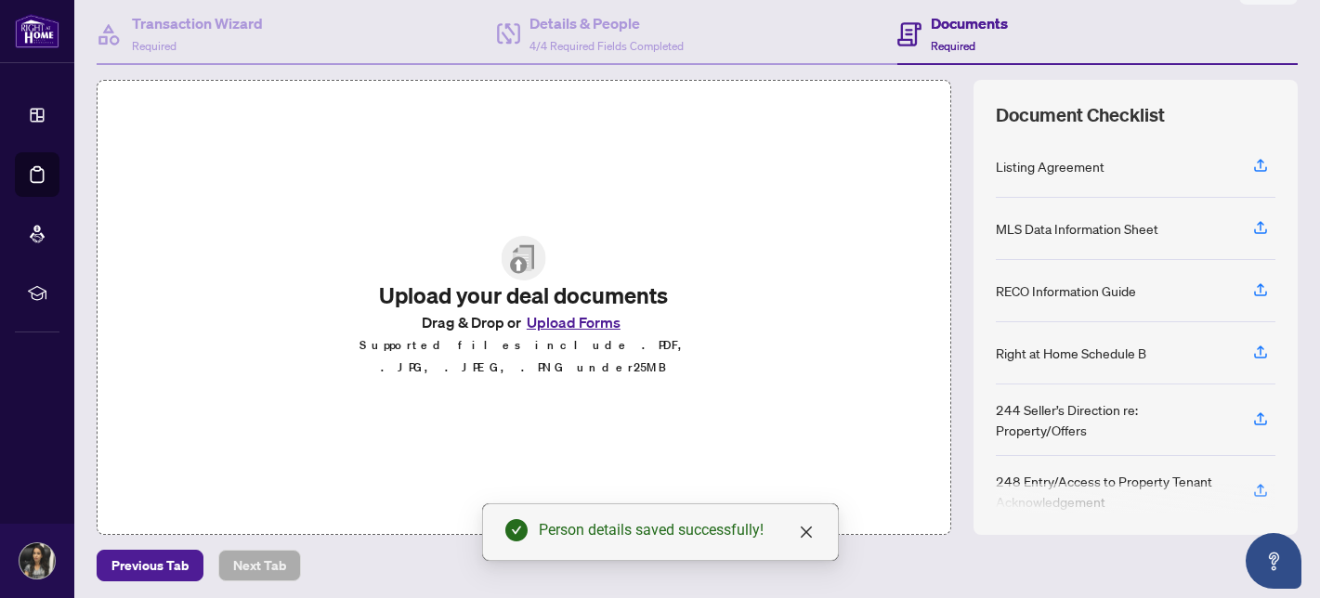
scroll to position [178, 0]
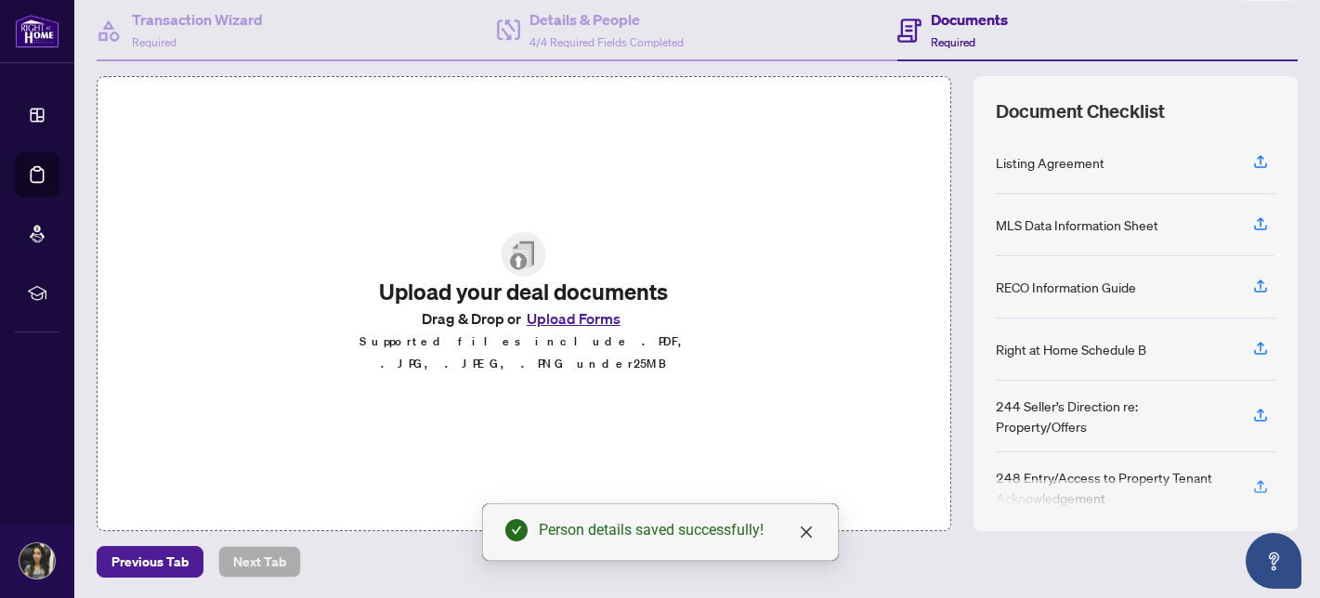
click at [550, 331] on button "Upload Forms" at bounding box center [573, 318] width 105 height 24
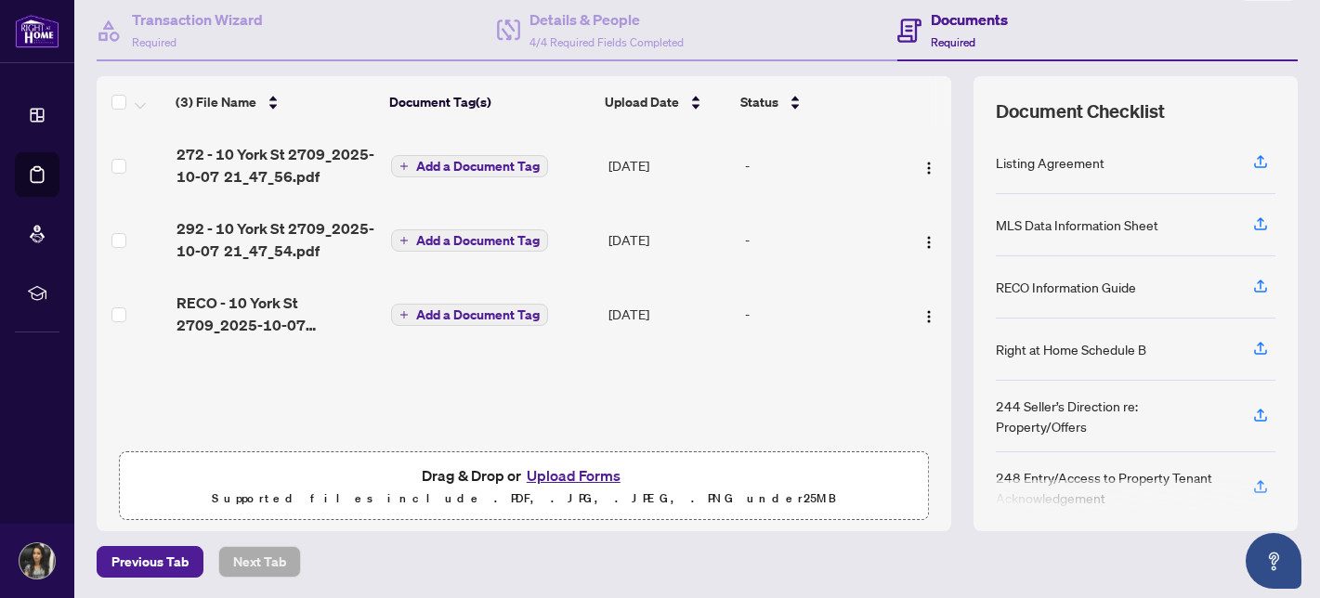
click at [565, 476] on button "Upload Forms" at bounding box center [573, 475] width 105 height 24
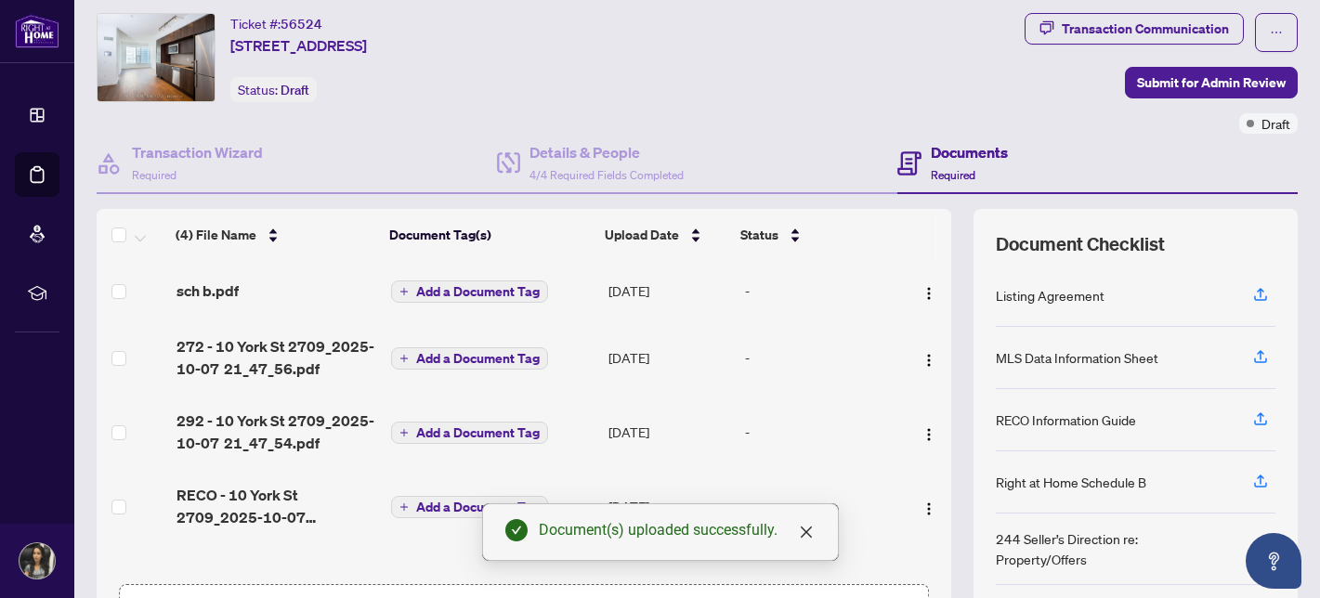
scroll to position [0, 0]
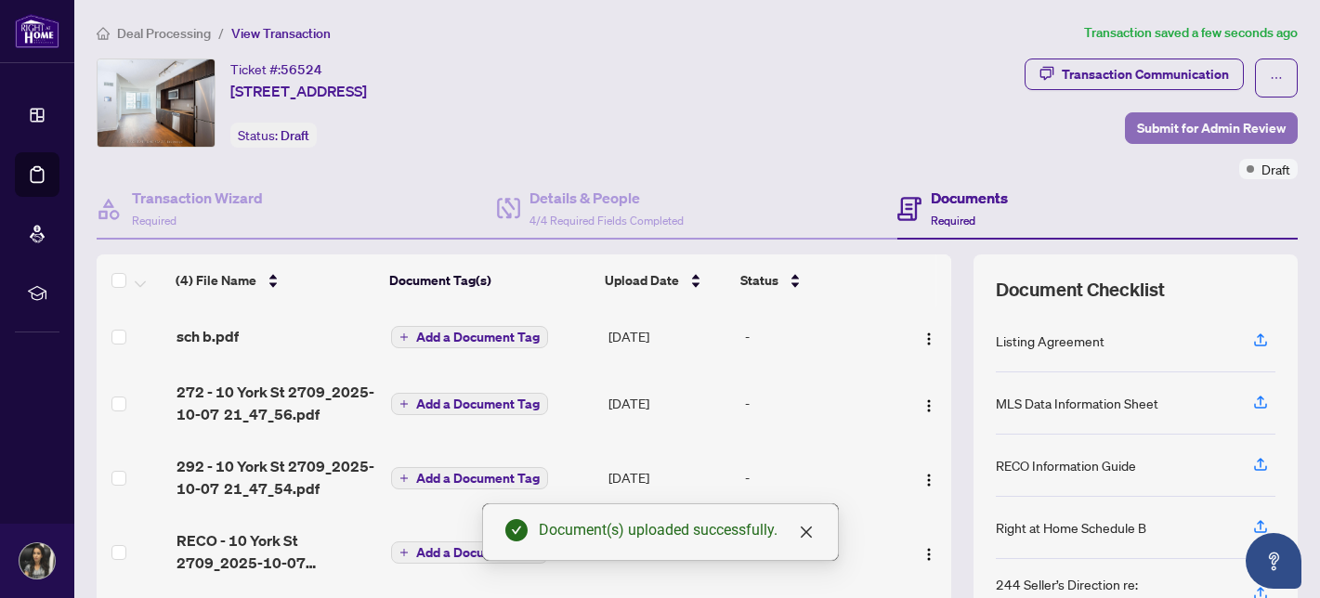
click at [1210, 129] on span "Submit for Admin Review" at bounding box center [1211, 128] width 149 height 30
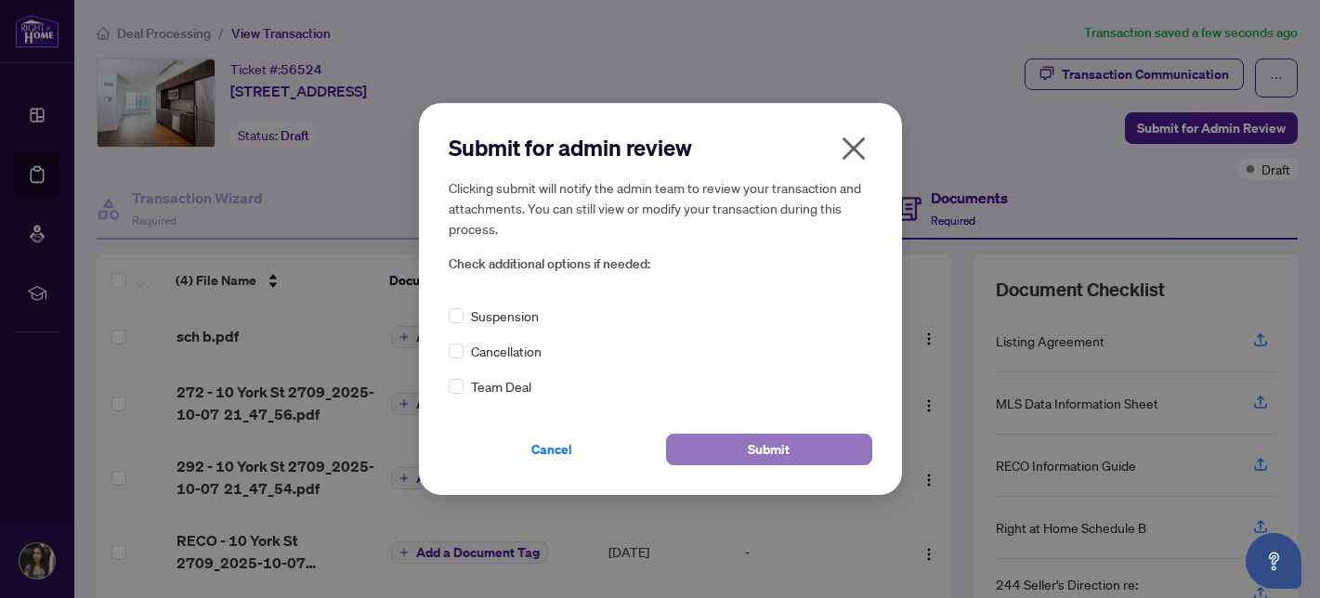
click at [723, 448] on button "Submit" at bounding box center [769, 450] width 206 height 32
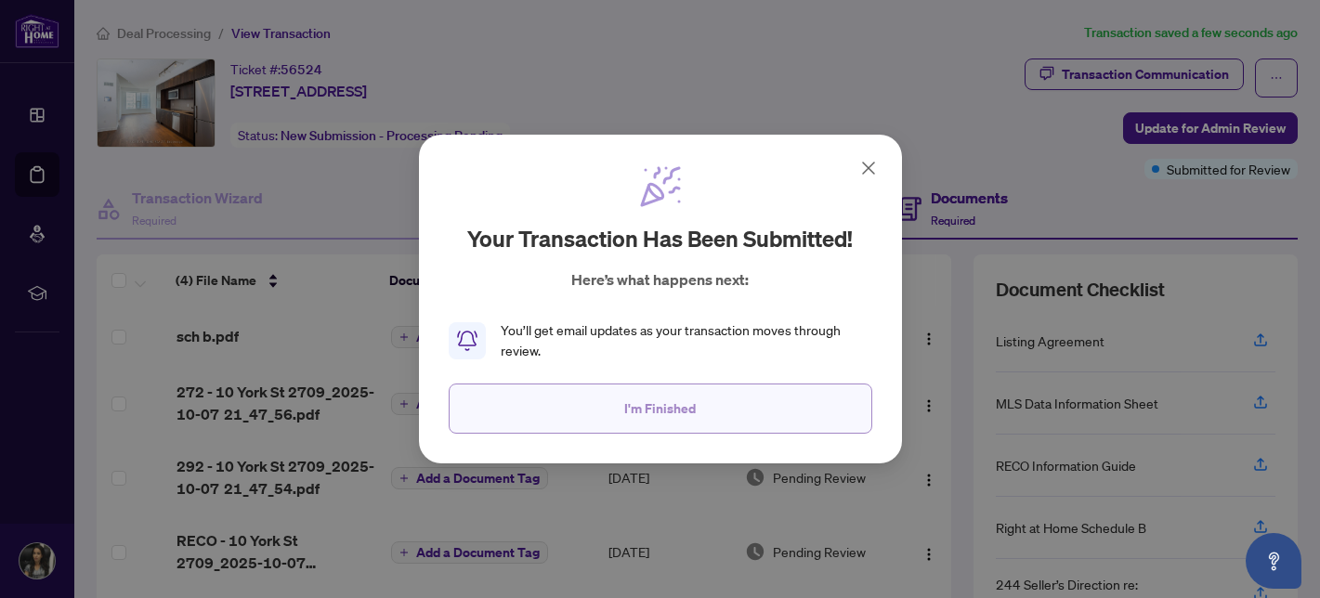
click at [704, 412] on button "I'm Finished" at bounding box center [660, 409] width 423 height 50
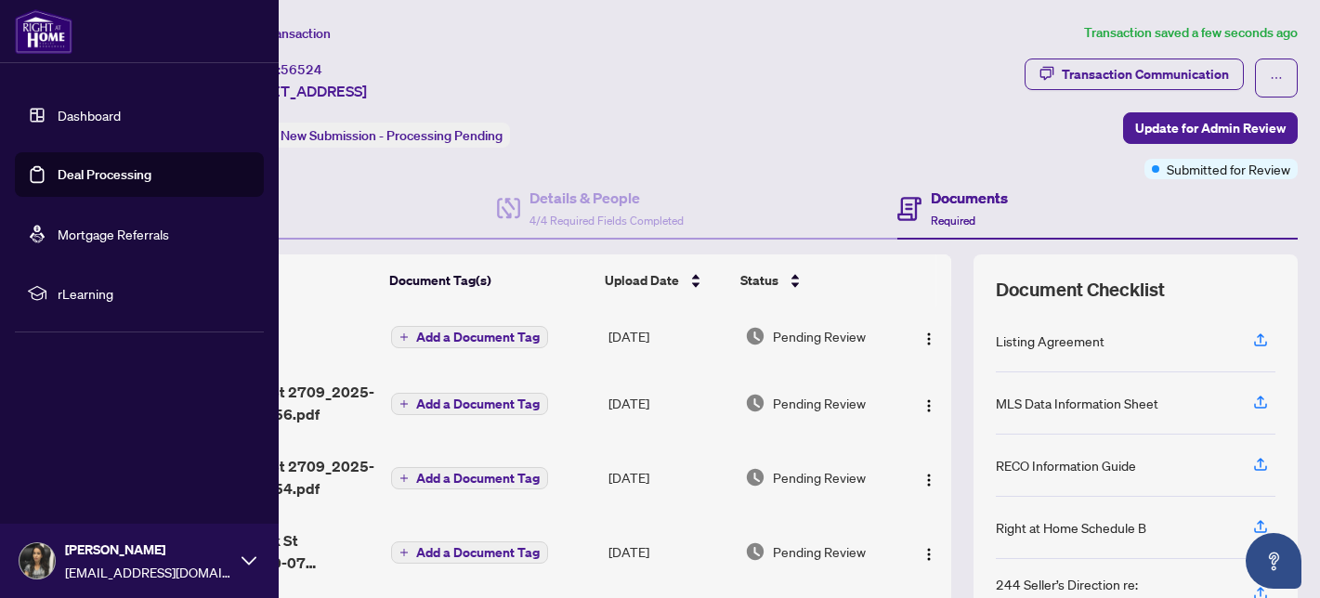
click at [93, 176] on link "Deal Processing" at bounding box center [105, 174] width 94 height 17
